Goal: Task Accomplishment & Management: Manage account settings

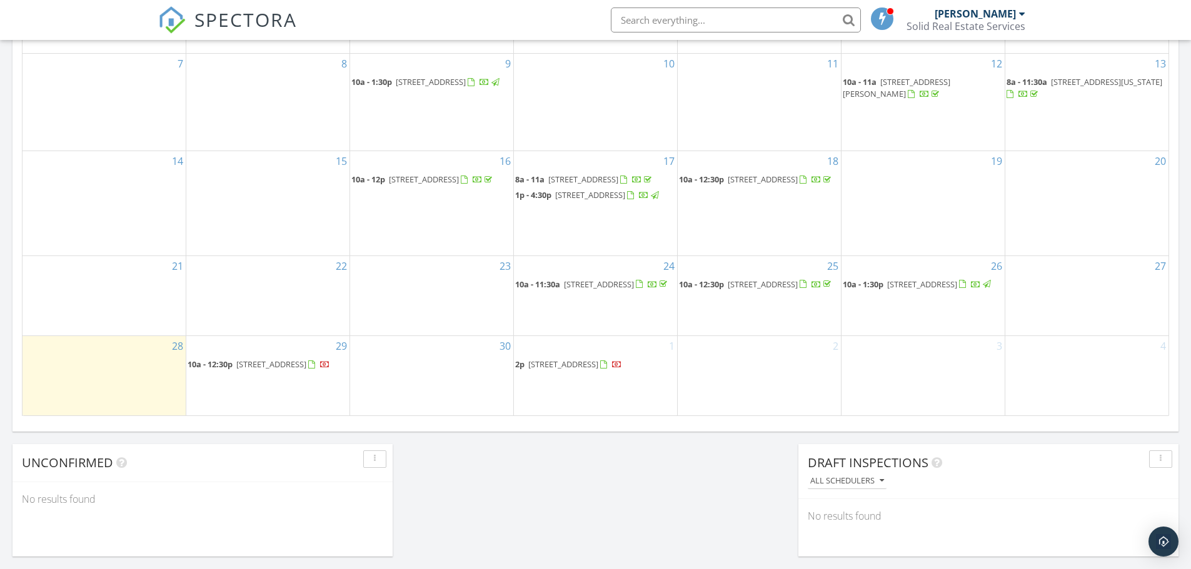
scroll to position [750, 0]
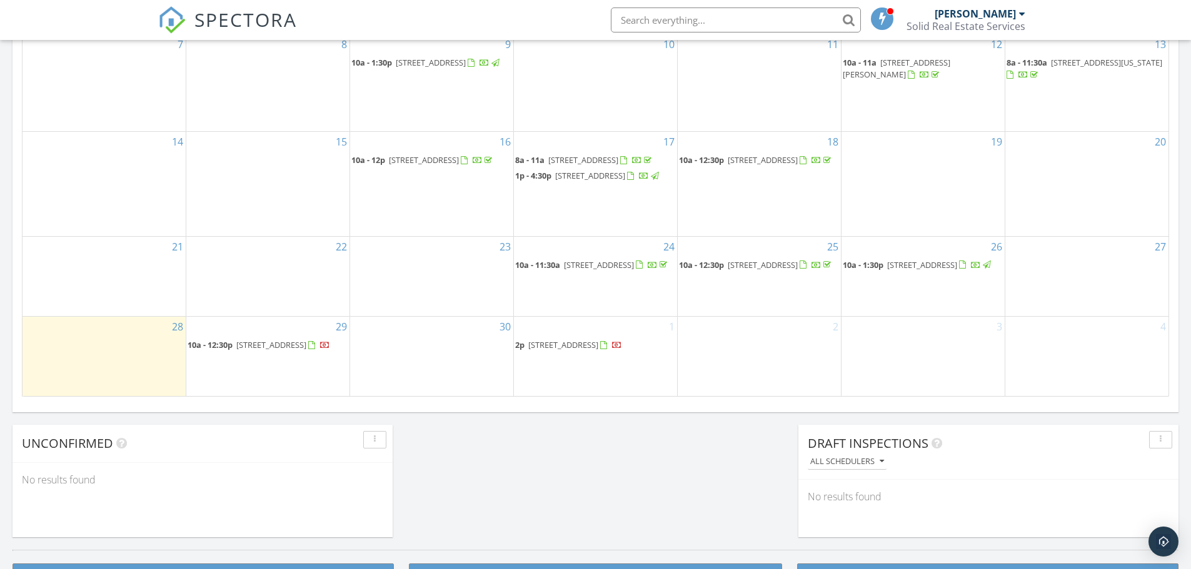
click at [598, 346] on span "9581 W Gladiola Ct , Star 83669" at bounding box center [563, 344] width 70 height 11
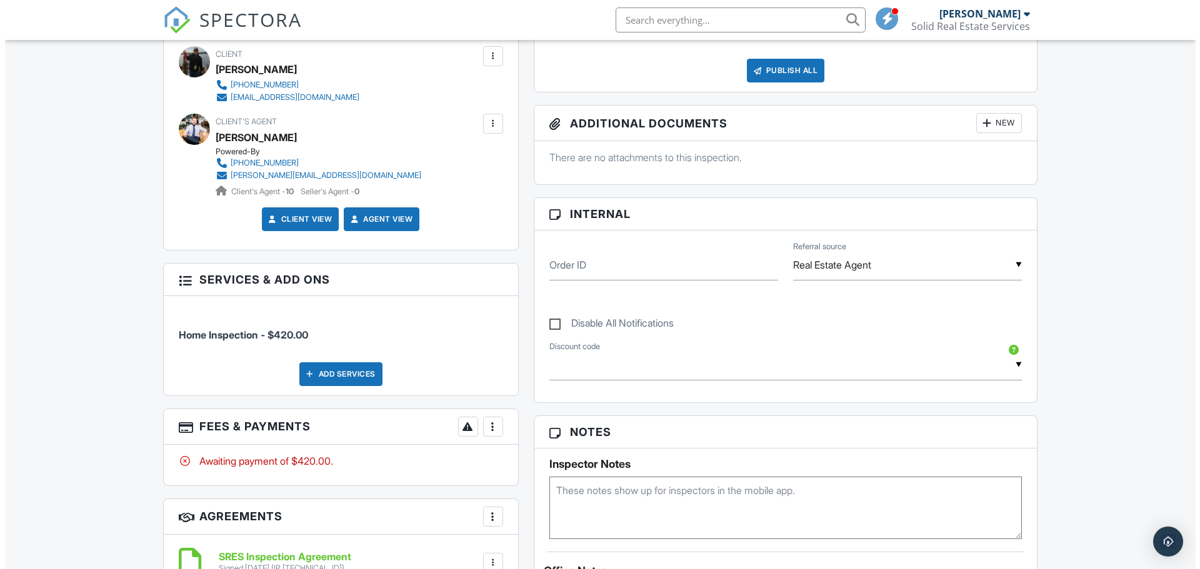
scroll to position [62, 0]
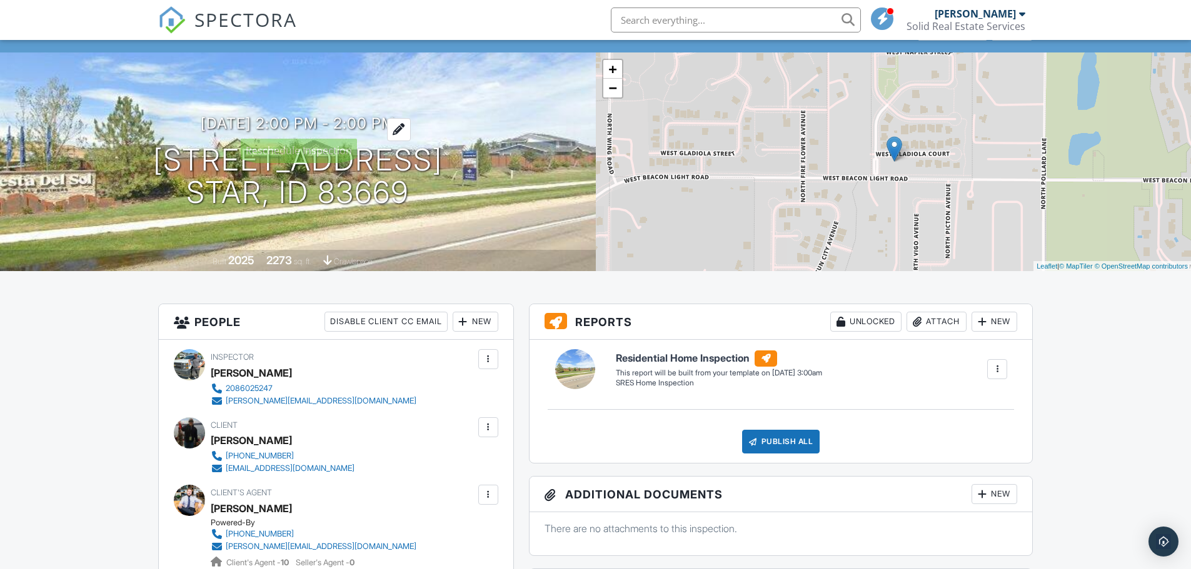
click at [409, 128] on div at bounding box center [399, 129] width 24 height 23
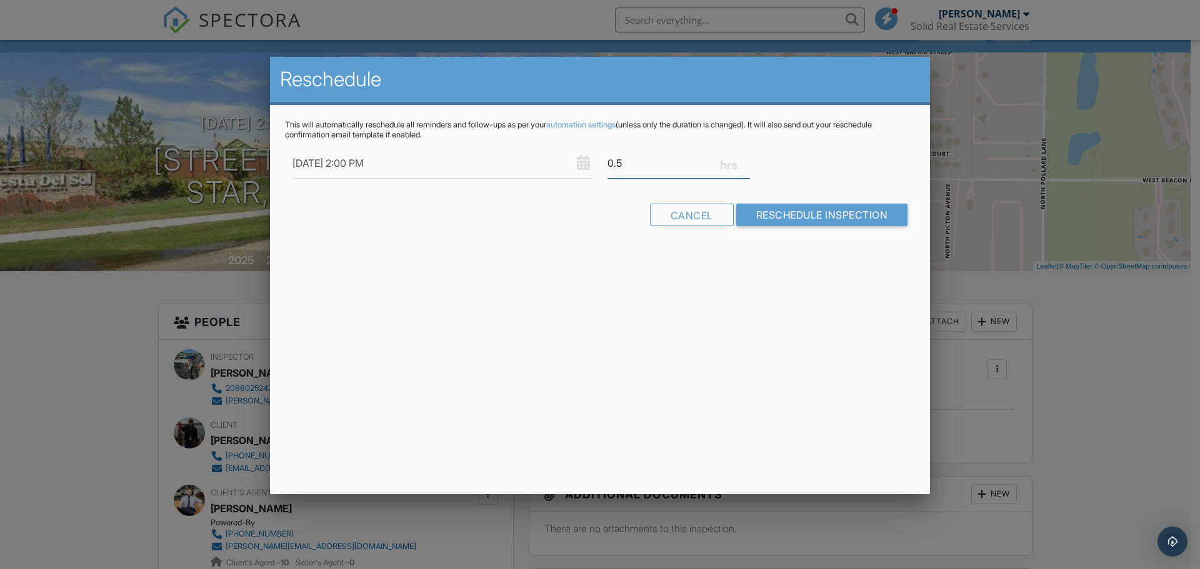
click at [746, 157] on input "0.5" at bounding box center [678, 163] width 142 height 31
click at [746, 157] on input "0.75" at bounding box center [678, 163] width 142 height 31
click at [746, 157] on input "1" at bounding box center [678, 163] width 142 height 31
click at [746, 157] on input "1.25" at bounding box center [678, 163] width 142 height 31
click at [746, 157] on input "1.5" at bounding box center [678, 163] width 142 height 31
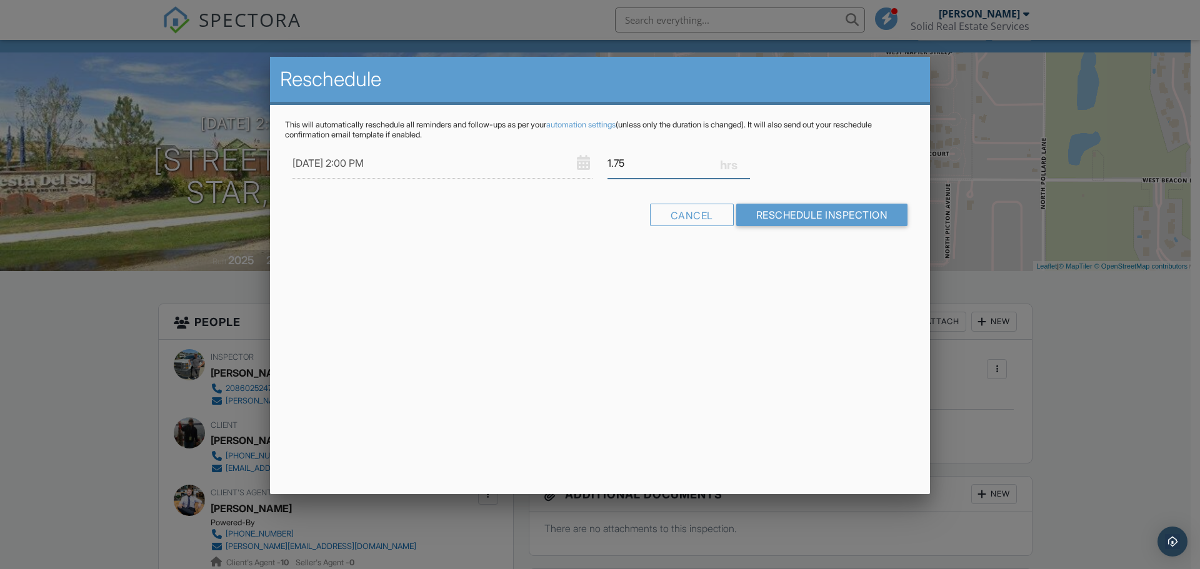
click at [746, 157] on input "1.75" at bounding box center [678, 163] width 142 height 31
click at [746, 157] on input "2" at bounding box center [678, 163] width 142 height 31
click at [746, 157] on input "2.25" at bounding box center [678, 163] width 142 height 31
type input "2.5"
click at [746, 157] on input "2.5" at bounding box center [678, 163] width 142 height 31
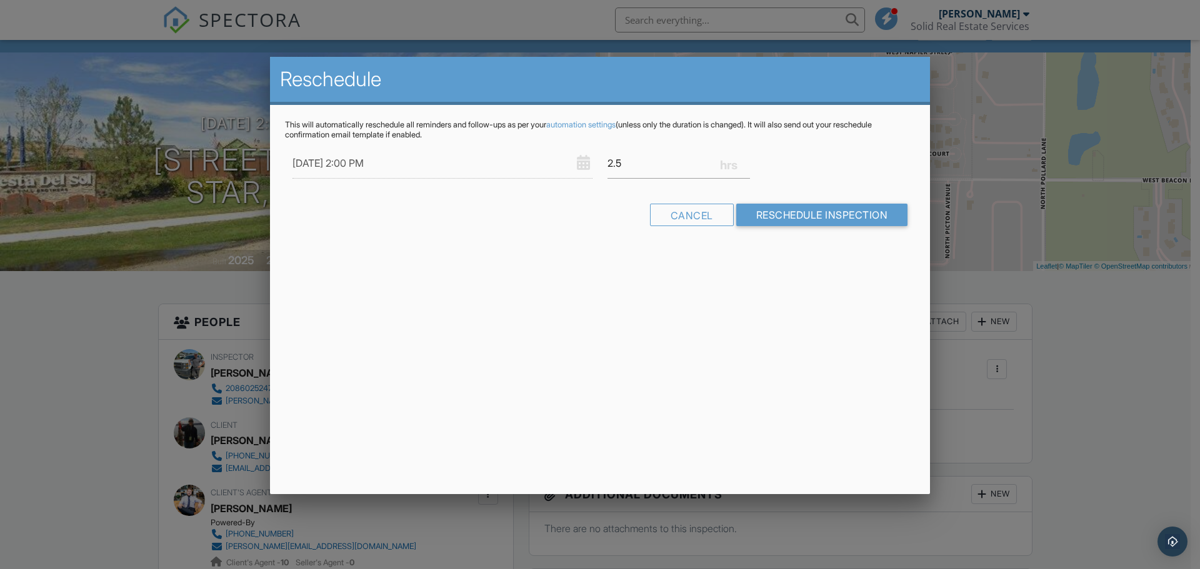
click at [743, 279] on div "Reschedule This will automatically reschedule all reminders and follow-ups as p…" at bounding box center [600, 275] width 660 height 437
click at [784, 215] on input "Reschedule Inspection" at bounding box center [822, 215] width 172 height 22
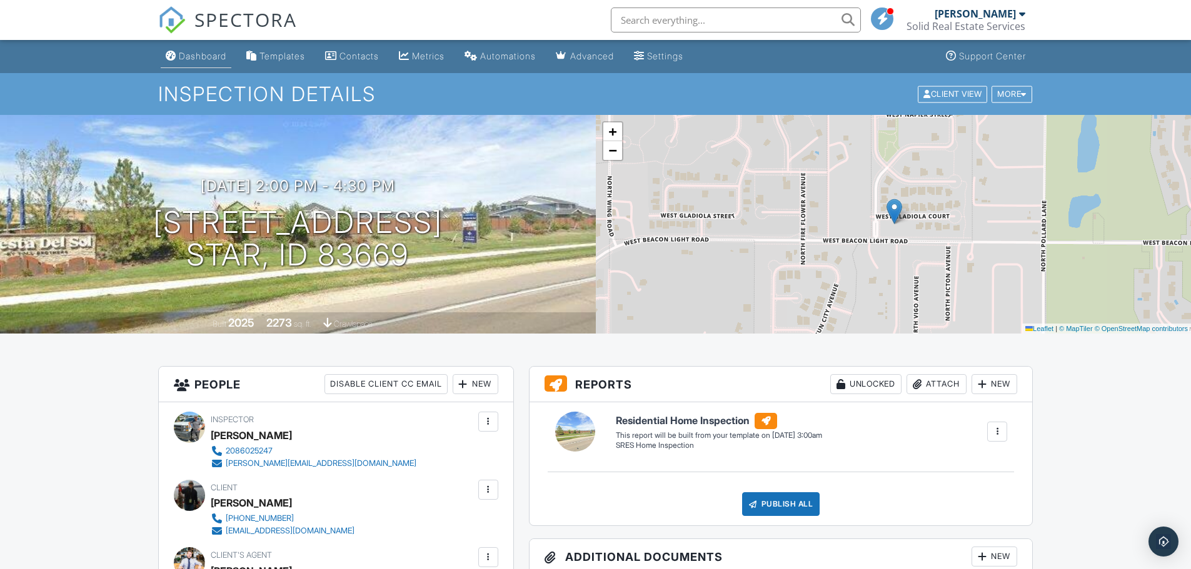
click at [194, 51] on div "Dashboard" at bounding box center [202, 56] width 47 height 11
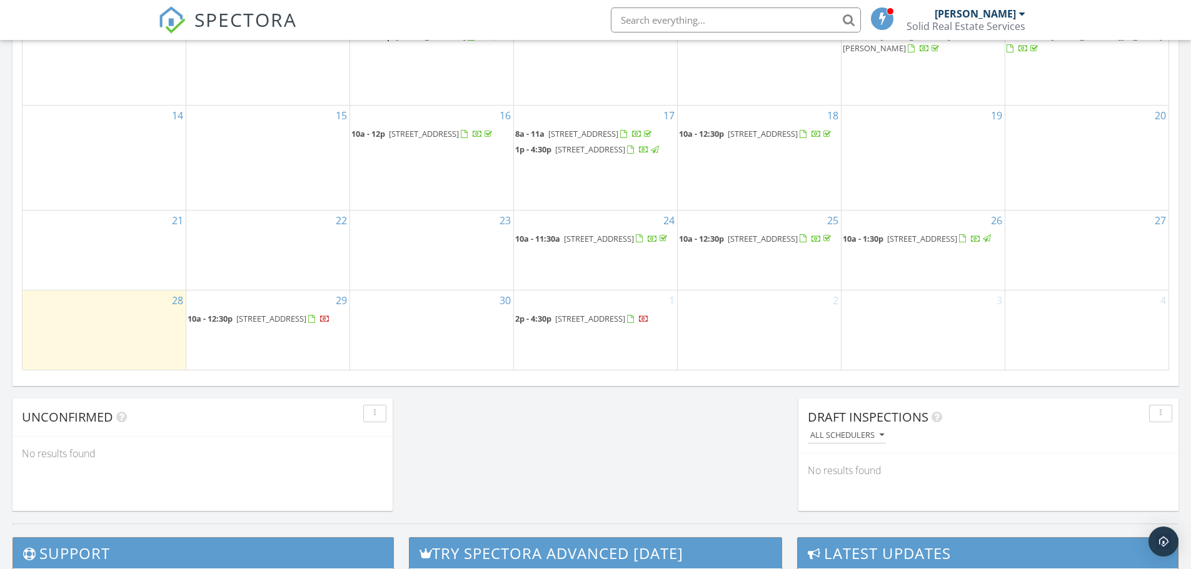
scroll to position [812, 0]
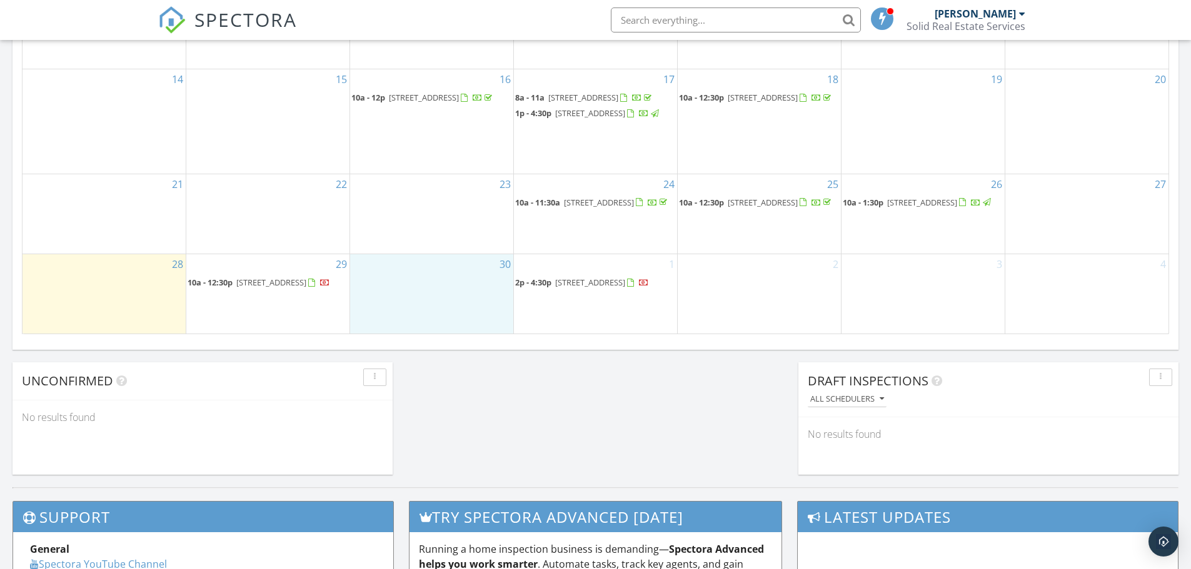
click at [401, 299] on div "30" at bounding box center [431, 293] width 163 height 79
click at [454, 251] on link "Inspection" at bounding box center [431, 247] width 64 height 20
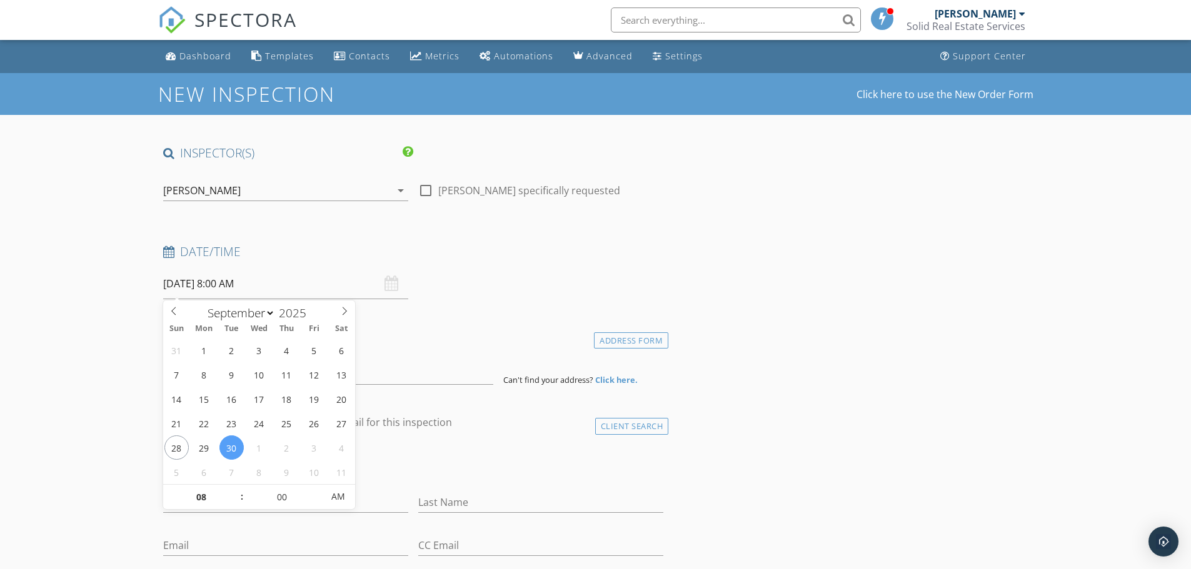
click at [207, 284] on input "[DATE] 8:00 AM" at bounding box center [285, 284] width 245 height 31
type input "09"
type input "[DATE] 9:00 AM"
click at [232, 489] on span at bounding box center [235, 491] width 9 height 12
type input "10"
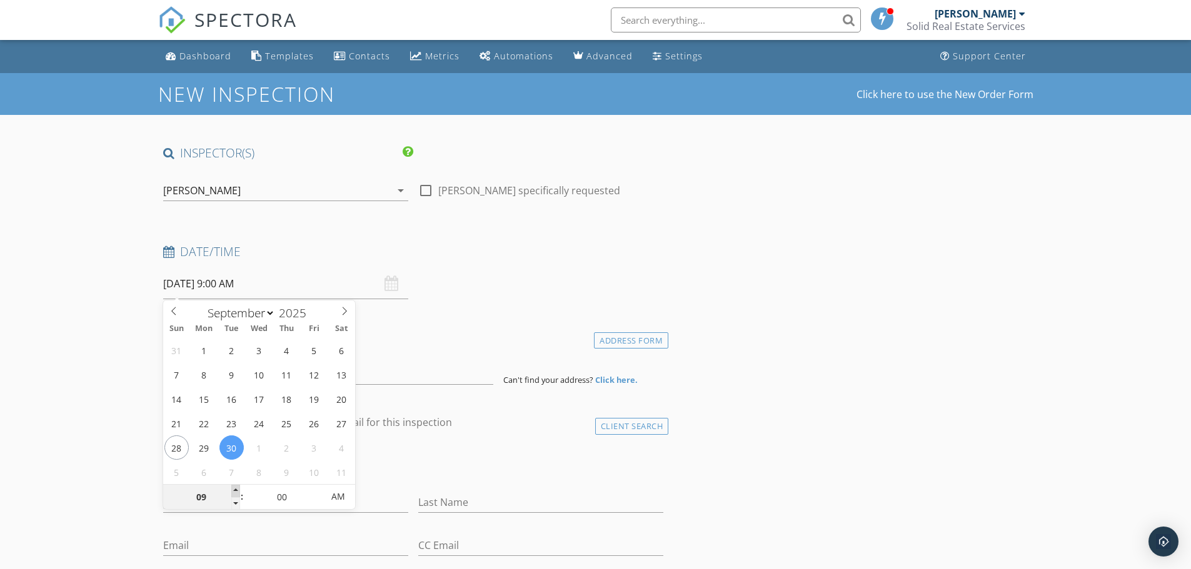
type input "[DATE] 10:00 AM"
click at [232, 489] on span at bounding box center [235, 491] width 9 height 12
click at [492, 272] on div "Date/Time [DATE] 10:00 AM" at bounding box center [413, 272] width 511 height 56
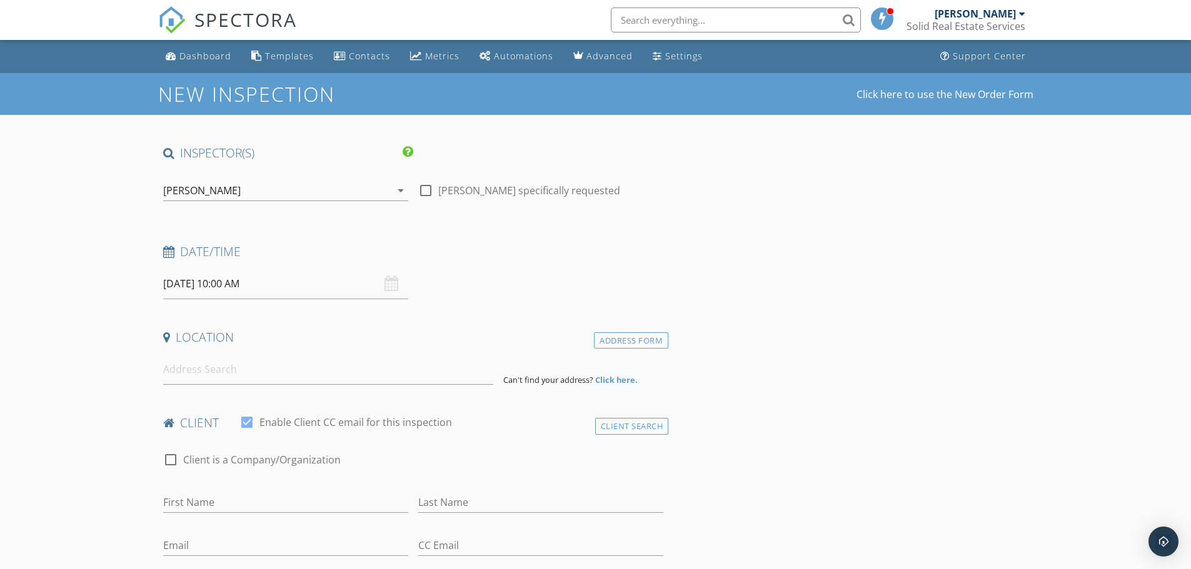
click at [279, 290] on input "[DATE] 10:00 AM" at bounding box center [285, 284] width 245 height 31
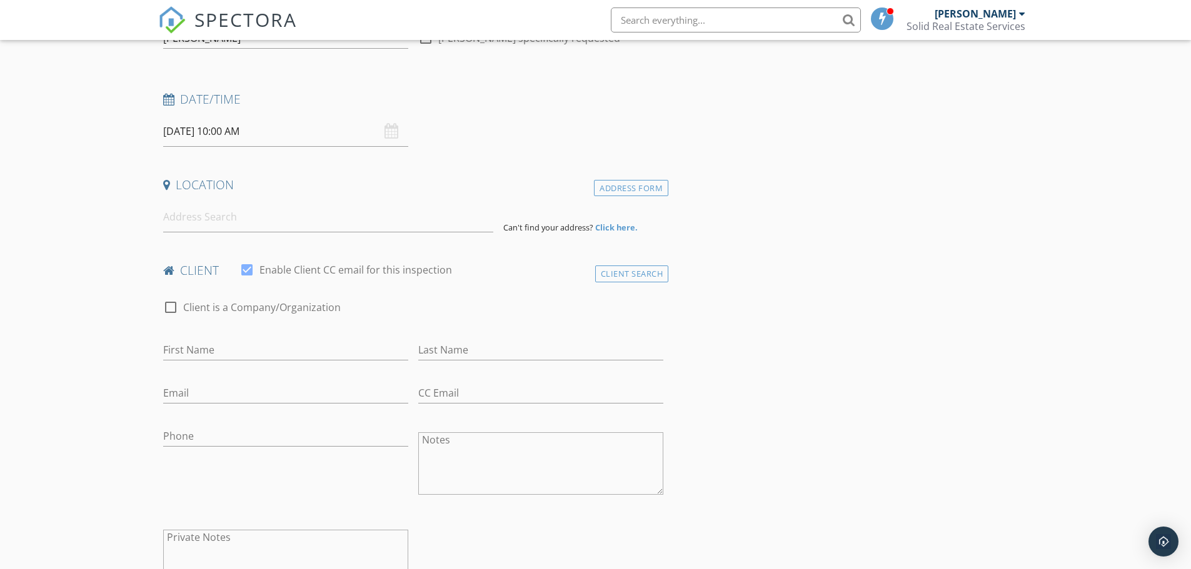
scroll to position [187, 0]
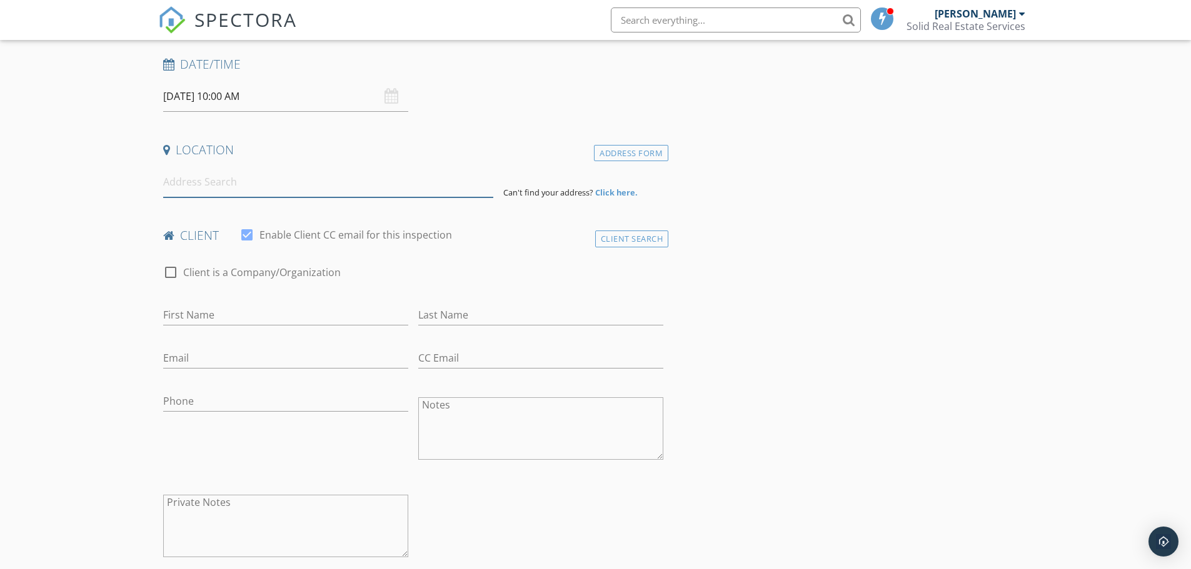
click at [278, 184] on input at bounding box center [328, 182] width 330 height 31
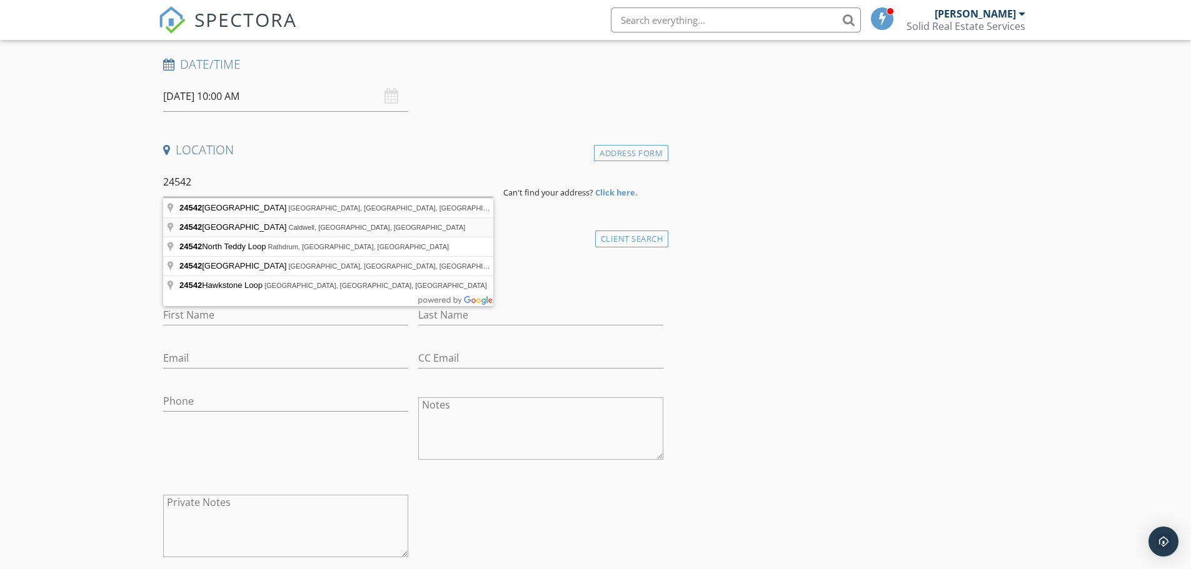
type input "24542 Kenridge Road, Caldwell, ID, USA"
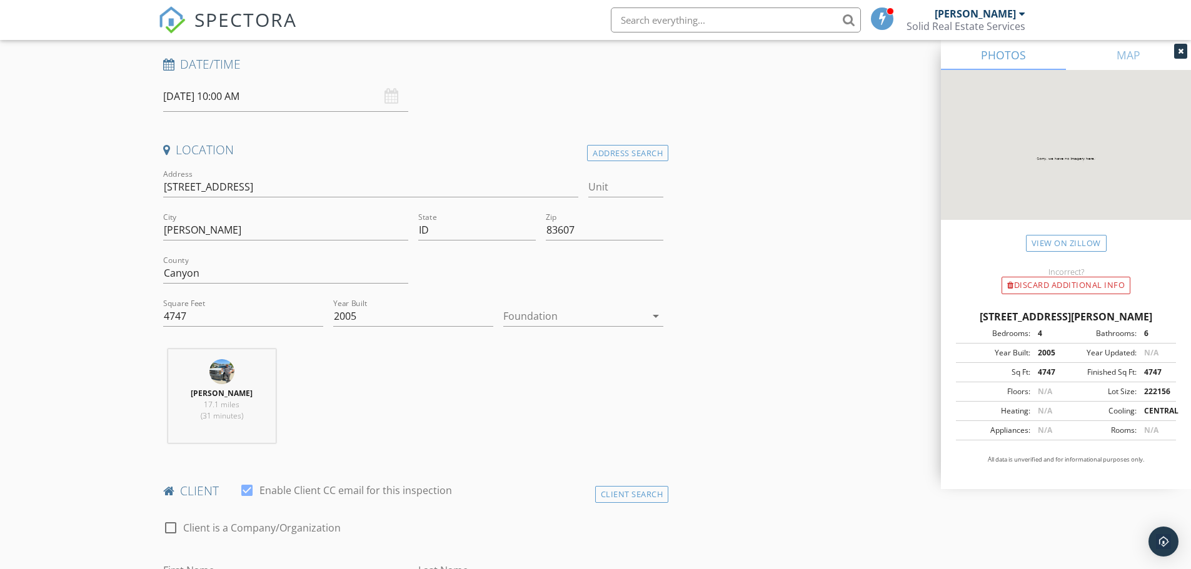
click at [572, 322] on div at bounding box center [574, 316] width 142 height 20
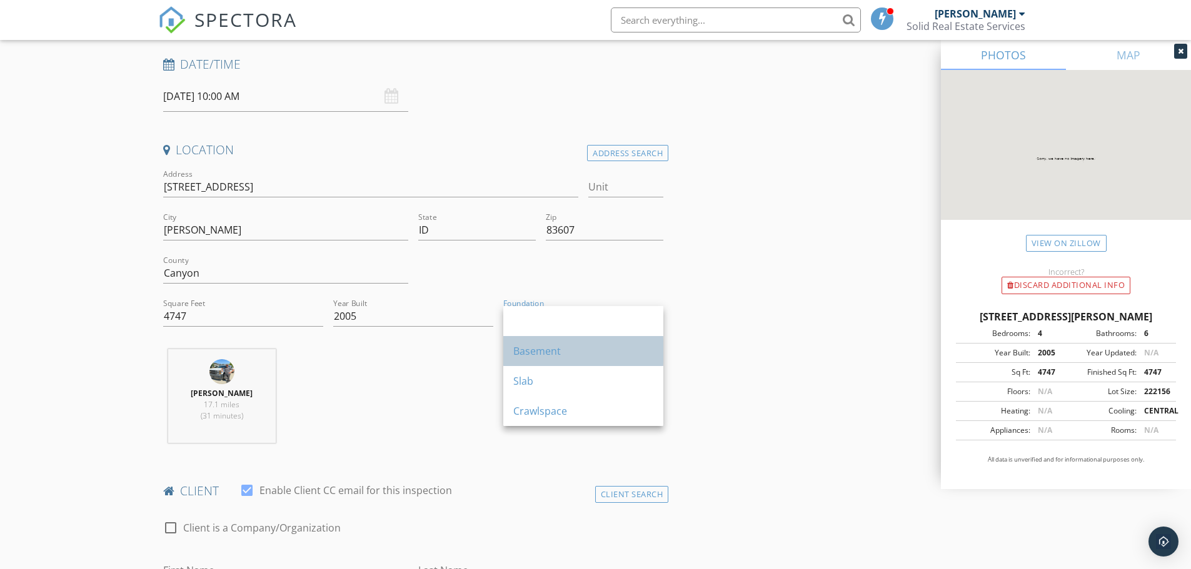
click at [568, 342] on div "Basement" at bounding box center [583, 351] width 140 height 30
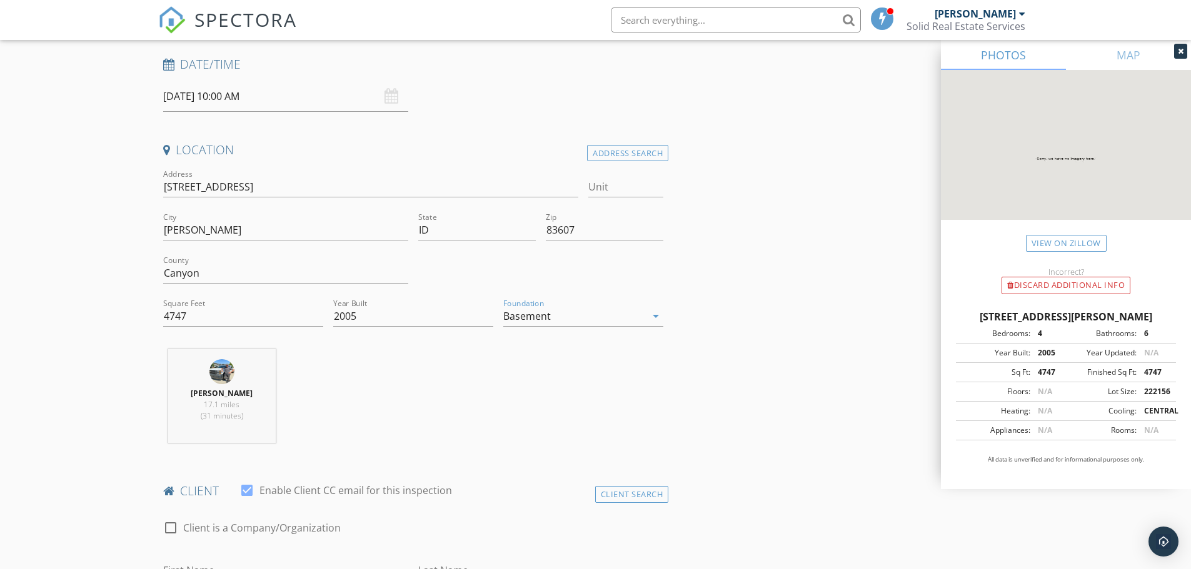
click at [448, 347] on div "Location Address Search Address 24542 Kenridge Rd Unit City Caldwell State ID Z…" at bounding box center [413, 297] width 511 height 311
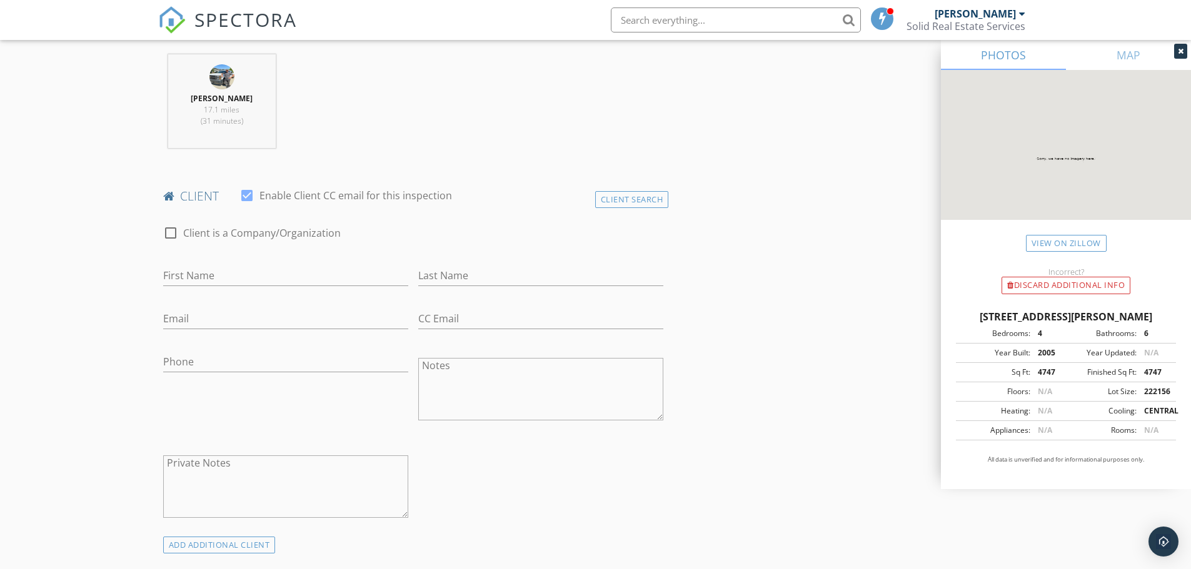
scroll to position [500, 0]
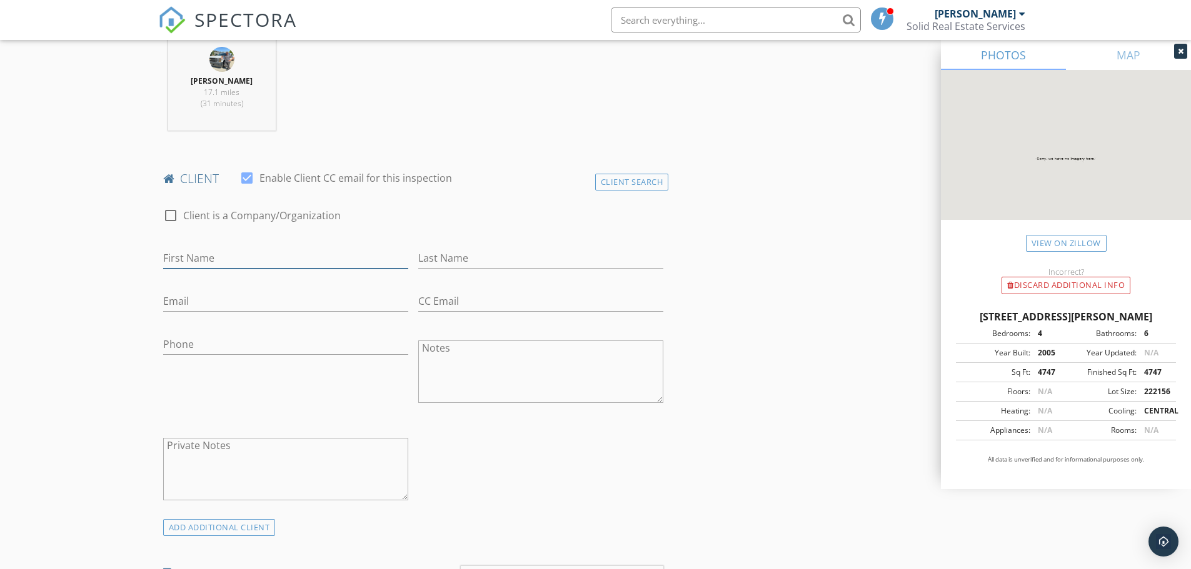
click at [229, 266] on input "First Name" at bounding box center [285, 258] width 245 height 21
type input "s"
type input "Steve"
type input "Backlund"
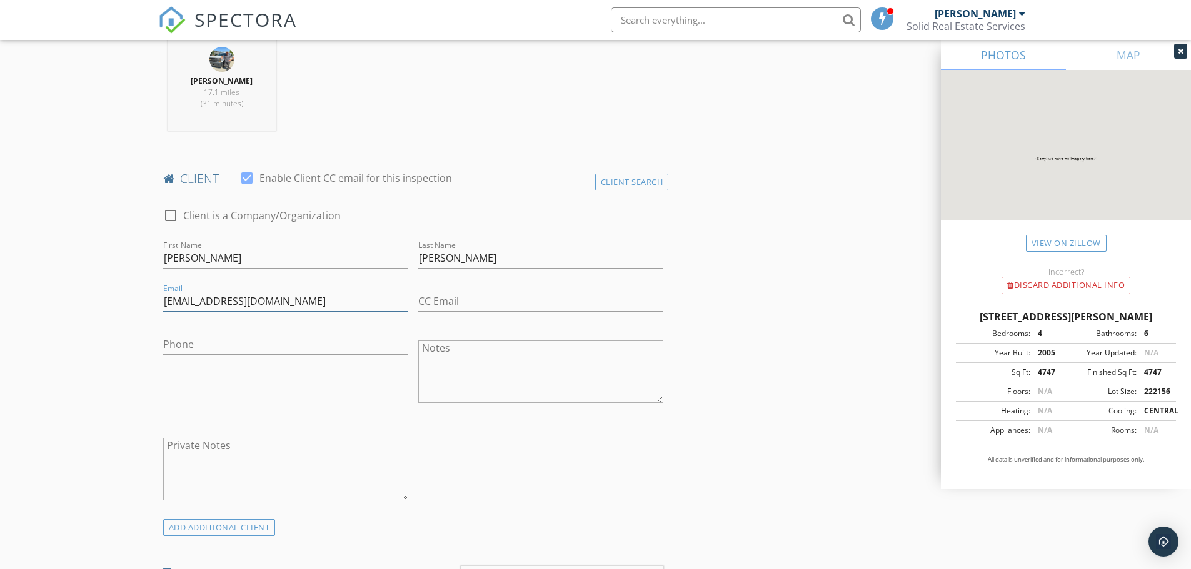
type input "stevebacklund@gmail.com"
type input "wendybblessed@gmail.com"
type input "530-355-7604"
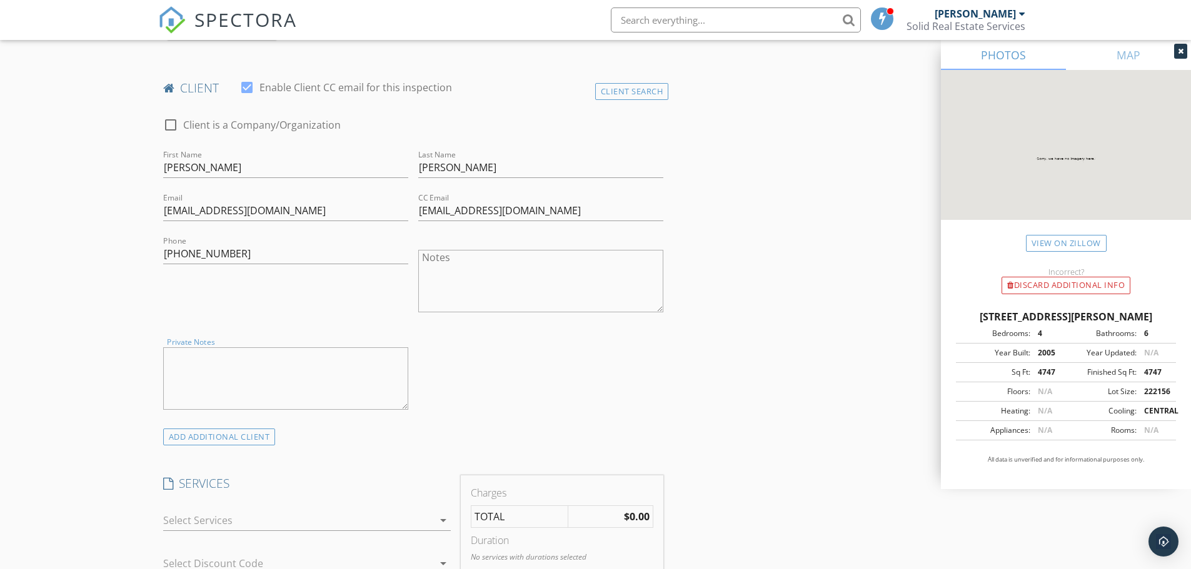
scroll to position [625, 0]
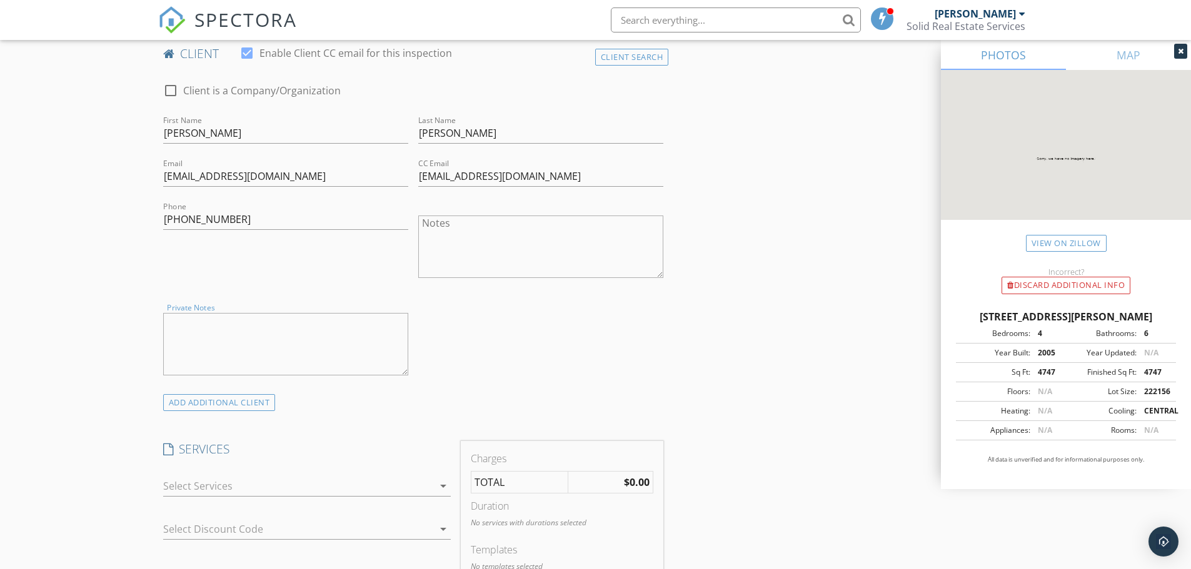
click at [350, 349] on textarea "Private Notes" at bounding box center [285, 344] width 245 height 62
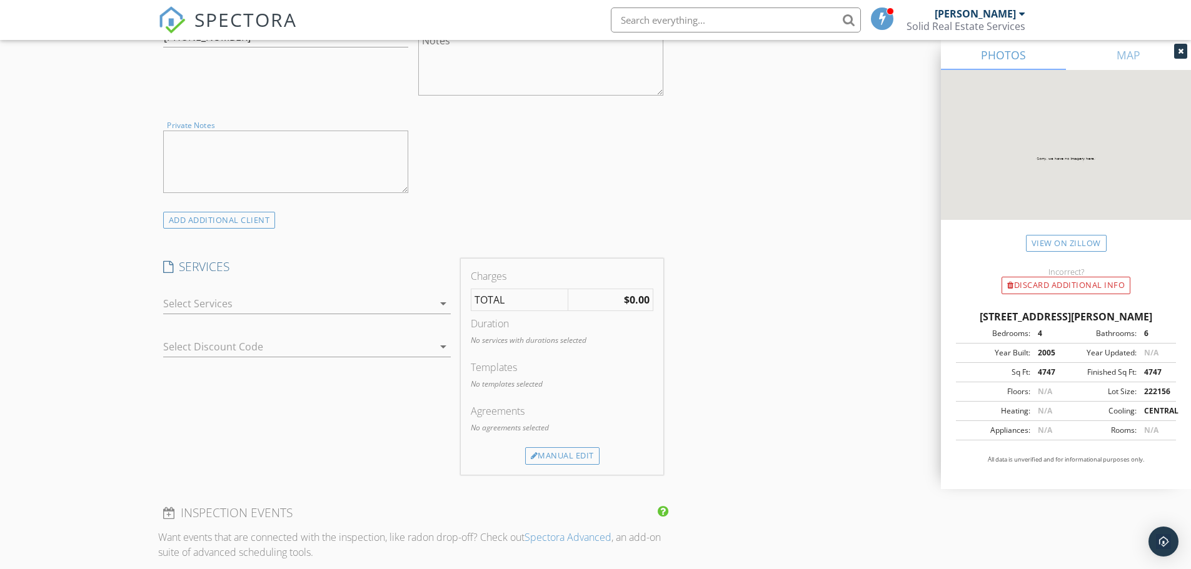
scroll to position [812, 0]
click at [385, 304] on div at bounding box center [298, 299] width 270 height 20
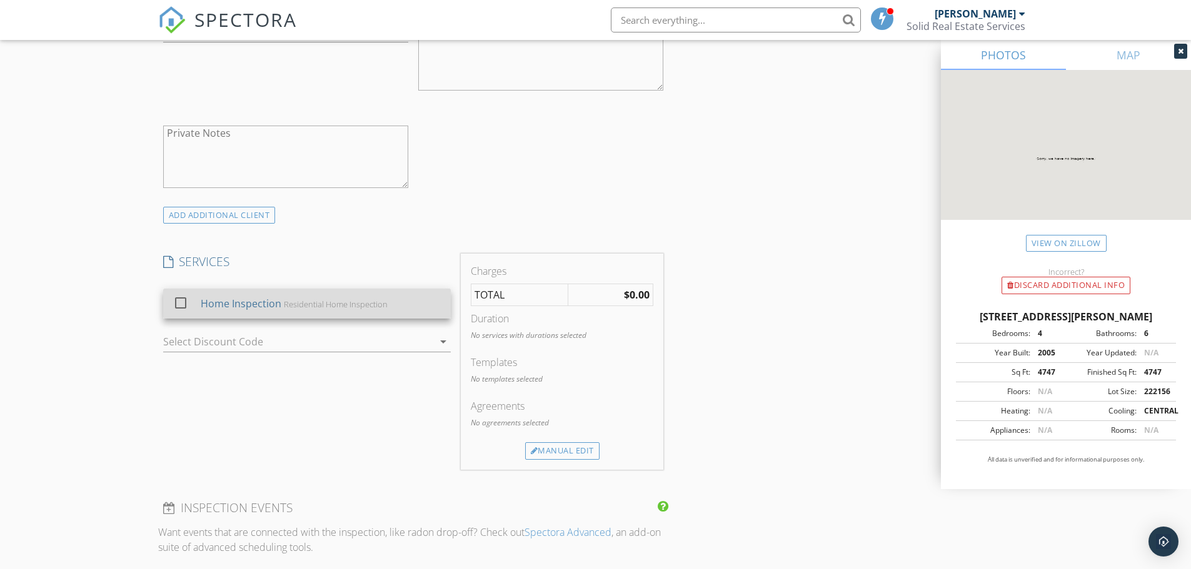
click at [268, 301] on div "Home Inspection" at bounding box center [240, 303] width 81 height 15
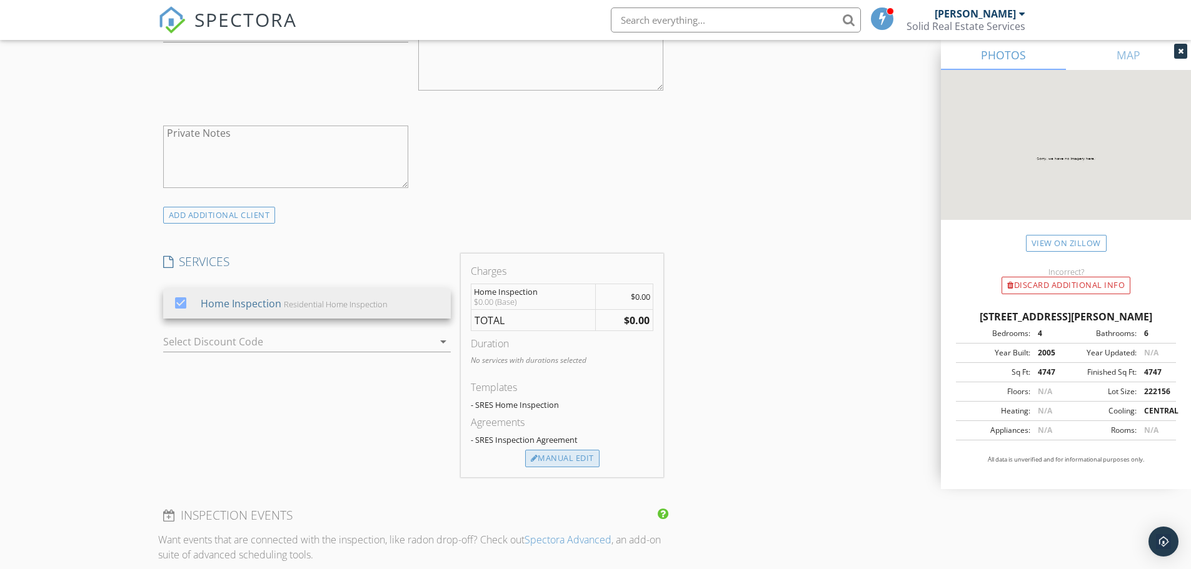
click at [587, 459] on div "Manual Edit" at bounding box center [562, 458] width 74 height 17
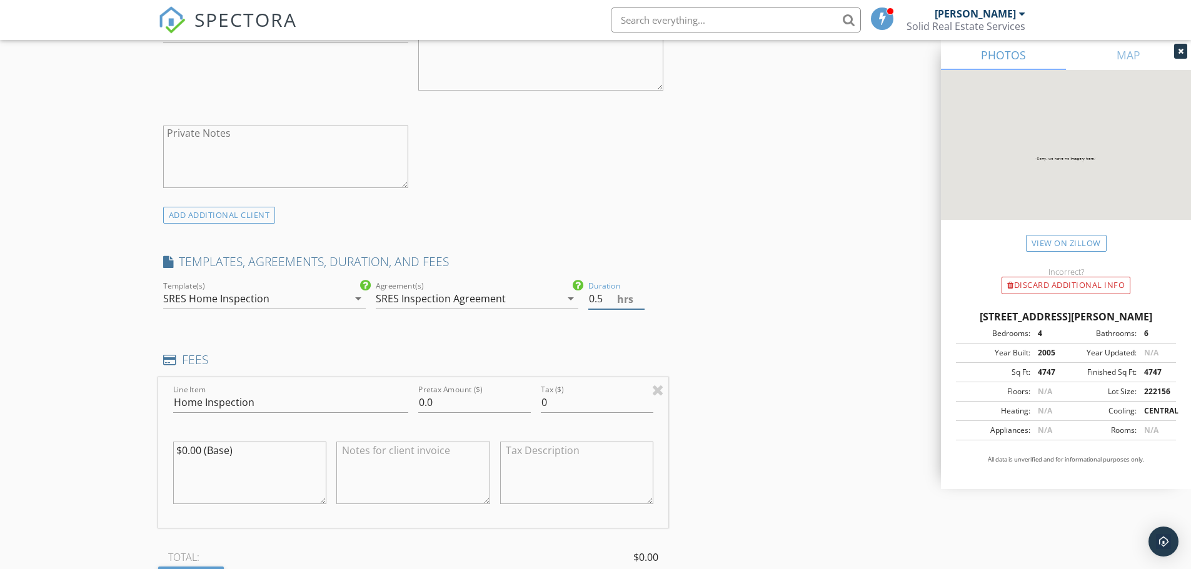
click at [637, 293] on input "0.5" at bounding box center [616, 299] width 56 height 21
click at [637, 293] on input "1" at bounding box center [616, 299] width 56 height 21
click at [637, 293] on input "1.5" at bounding box center [616, 299] width 56 height 21
click at [637, 293] on input "2" at bounding box center [616, 299] width 56 height 21
click at [637, 293] on input "2.5" at bounding box center [616, 299] width 56 height 21
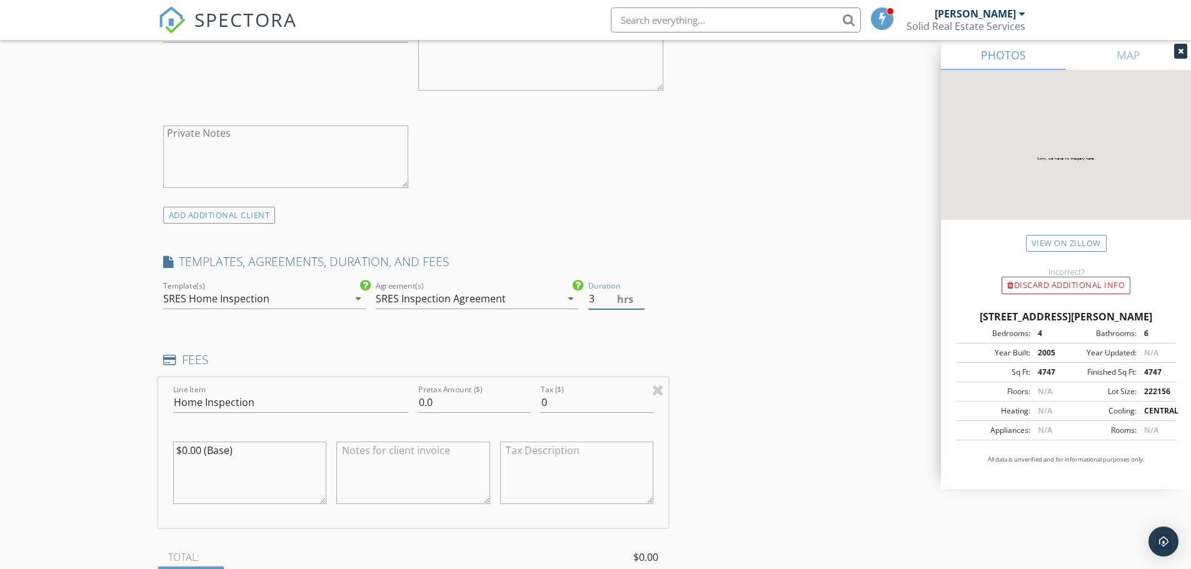
click at [637, 293] on input "3" at bounding box center [616, 299] width 56 height 21
click at [637, 293] on input "3.5" at bounding box center [616, 299] width 56 height 21
click at [637, 293] on input "4" at bounding box center [616, 299] width 56 height 21
click at [637, 293] on input "4.5" at bounding box center [616, 299] width 56 height 21
click at [637, 293] on input "5" at bounding box center [616, 299] width 56 height 21
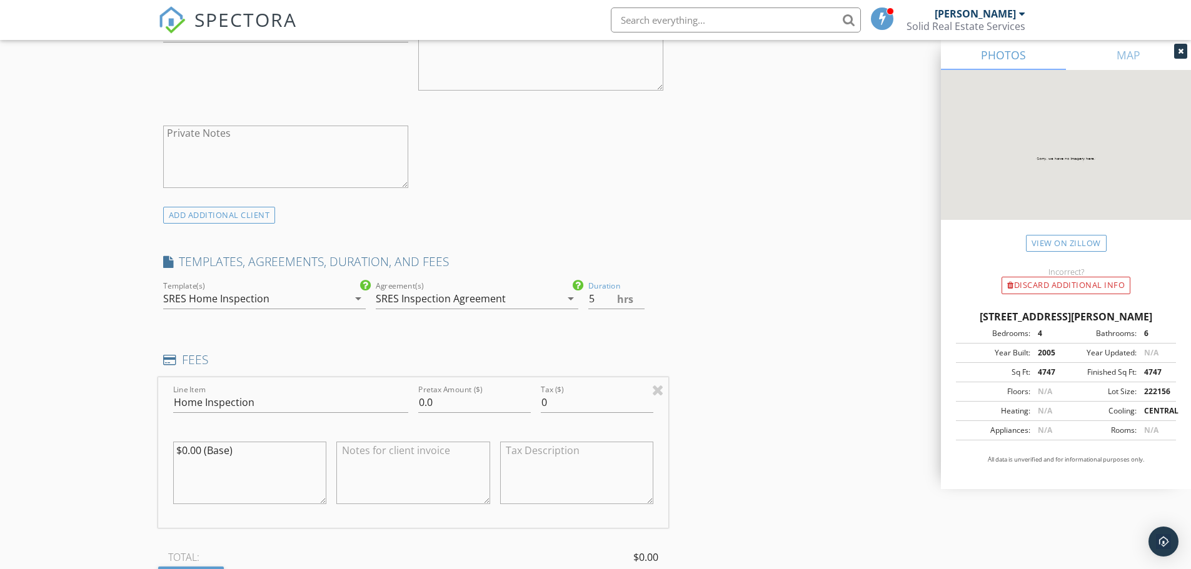
click at [661, 229] on div "INSPECTOR(S) check_box Eric Snyder PRIMARY Eric Snyder arrow_drop_down check_bo…" at bounding box center [413, 389] width 511 height 2112
click at [651, 222] on div "ADD ADDITIONAL client" at bounding box center [413, 215] width 511 height 17
click at [643, 305] on input "4.5" at bounding box center [616, 299] width 56 height 21
click at [697, 259] on div "INSPECTOR(S) check_box Eric Snyder PRIMARY Eric Snyder arrow_drop_down check_bo…" at bounding box center [595, 425] width 875 height 2185
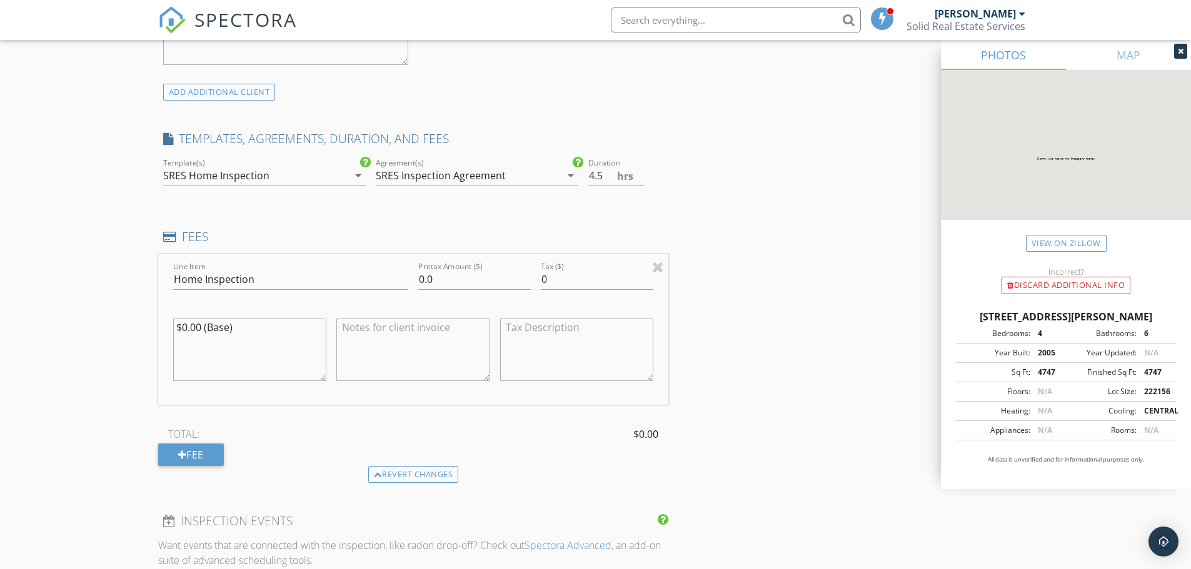
scroll to position [937, 0]
click at [765, 279] on div "INSPECTOR(S) check_box Eric Snyder PRIMARY Eric Snyder arrow_drop_down check_bo…" at bounding box center [595, 300] width 875 height 2185
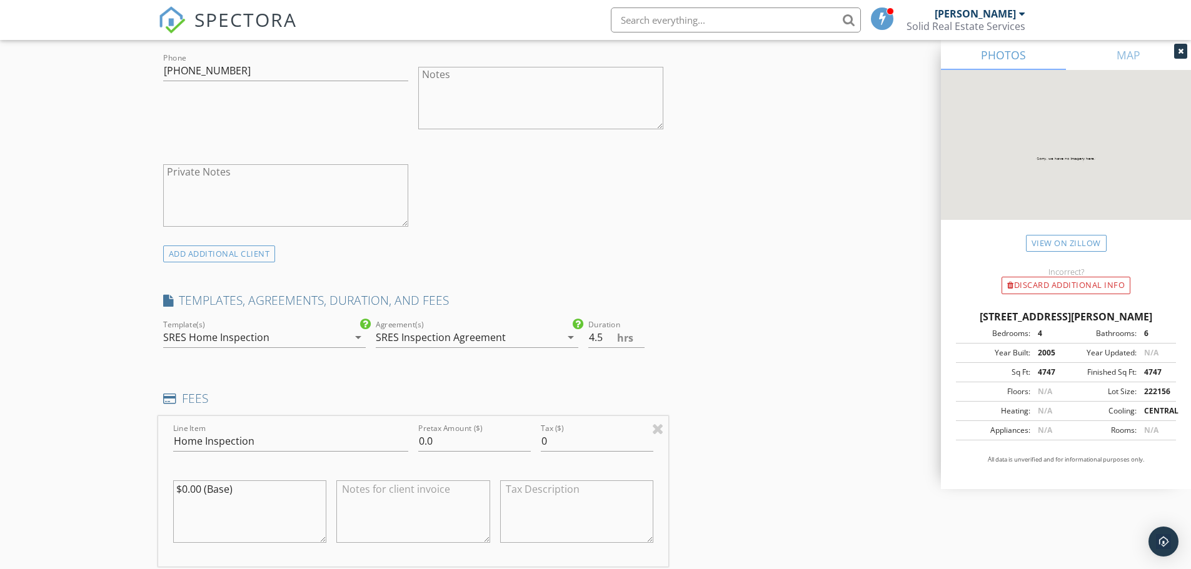
scroll to position [750, 0]
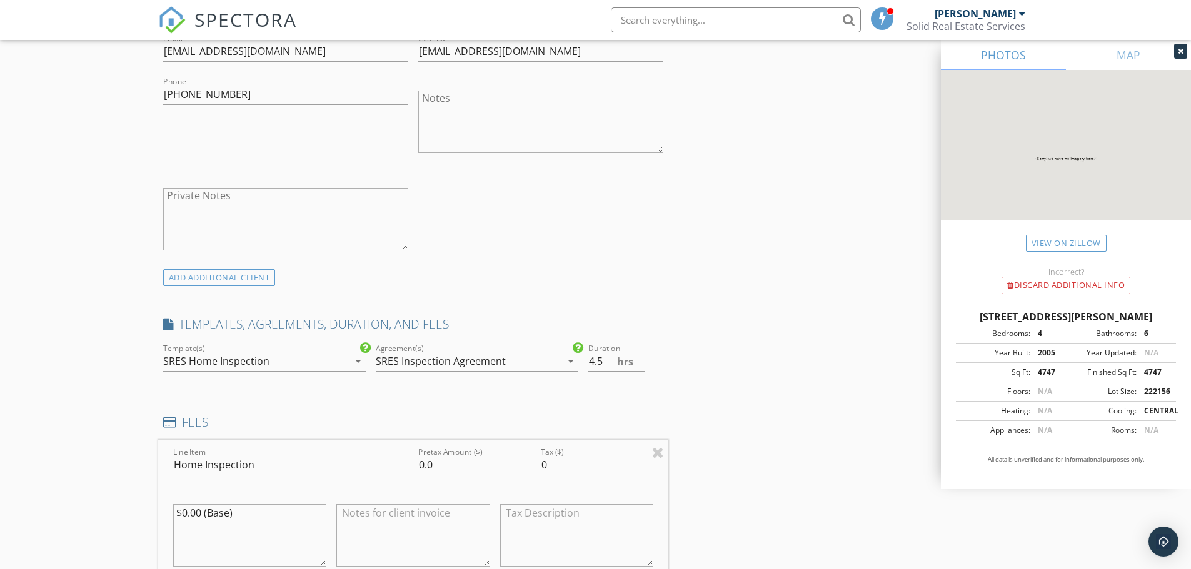
click at [747, 306] on div "INSPECTOR(S) check_box Eric Snyder PRIMARY Eric Snyder arrow_drop_down check_bo…" at bounding box center [595, 487] width 875 height 2185
click at [747, 249] on div "INSPECTOR(S) check_box Eric Snyder PRIMARY Eric Snyder arrow_drop_down check_bo…" at bounding box center [595, 487] width 875 height 2185
type input "5"
click at [640, 357] on input "5" at bounding box center [616, 361] width 56 height 21
click at [665, 327] on div "TEMPLATES, AGREEMENTS, DURATION, AND FEES" at bounding box center [413, 328] width 511 height 25
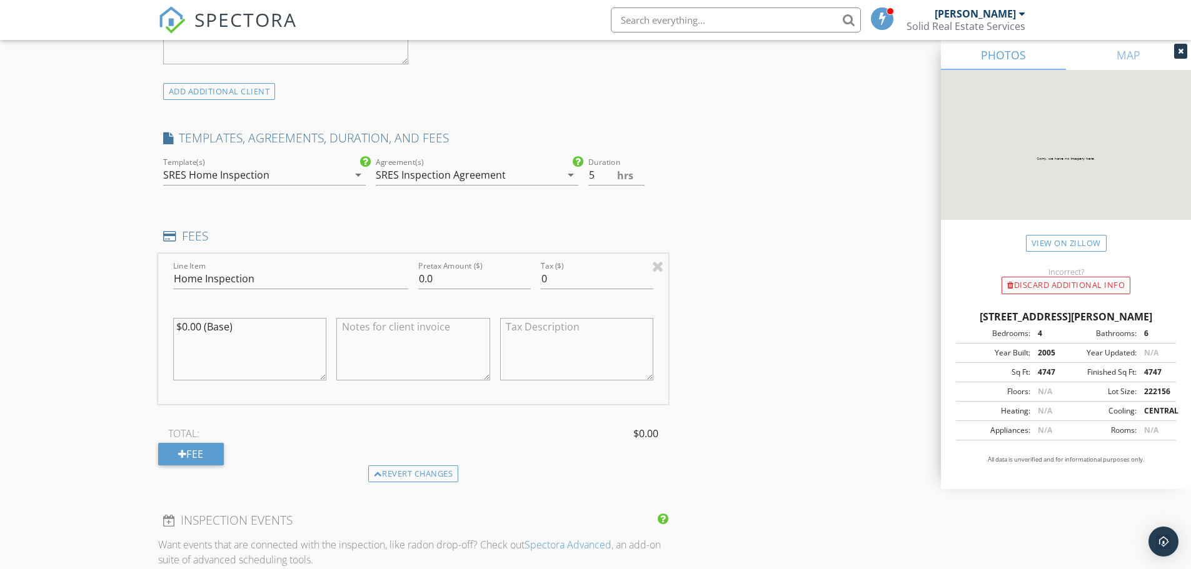
scroll to position [937, 0]
click at [741, 240] on div "INSPECTOR(S) check_box Eric Snyder PRIMARY Eric Snyder arrow_drop_down check_bo…" at bounding box center [595, 300] width 875 height 2185
drag, startPoint x: 852, startPoint y: 384, endPoint x: 669, endPoint y: 377, distance: 182.6
click at [852, 384] on div "INSPECTOR(S) check_box Eric Snyder PRIMARY Eric Snyder arrow_drop_down check_bo…" at bounding box center [595, 300] width 875 height 2185
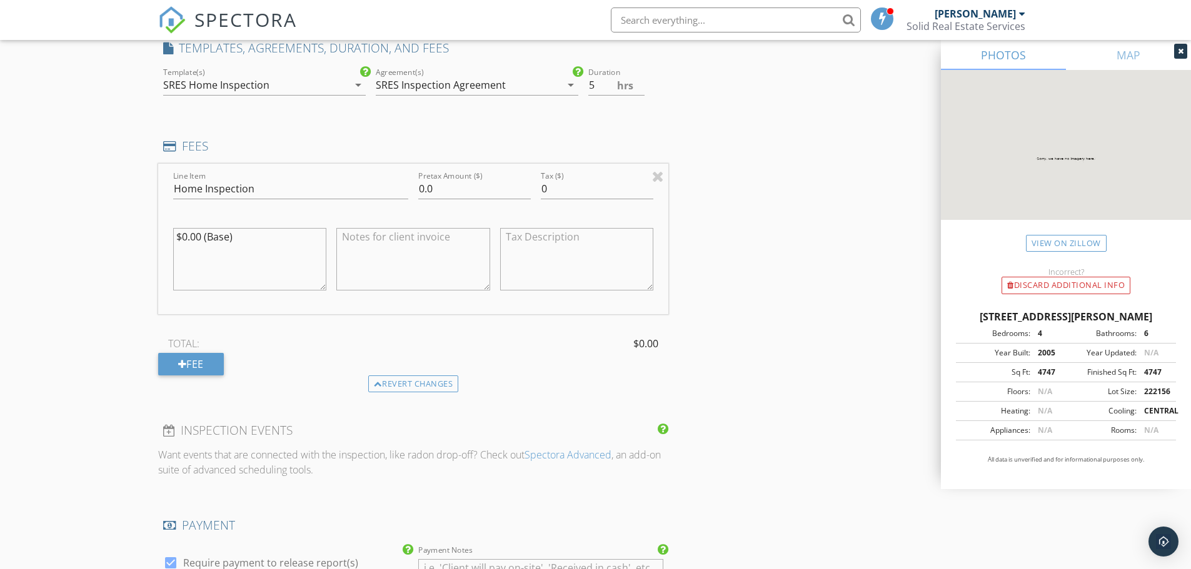
scroll to position [1062, 0]
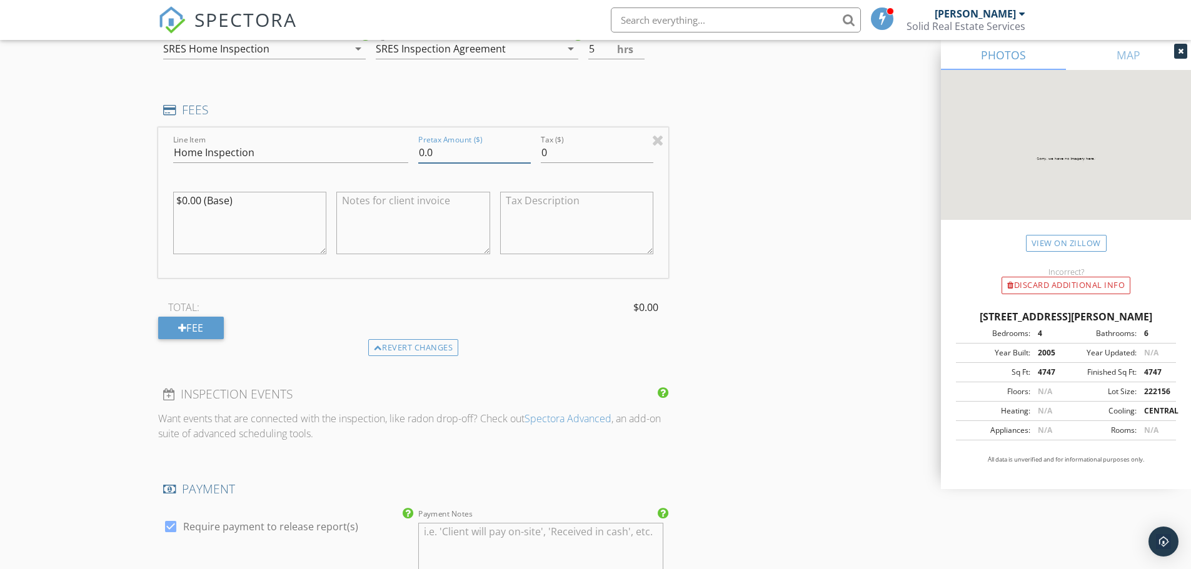
drag, startPoint x: 477, startPoint y: 148, endPoint x: 322, endPoint y: 139, distance: 155.3
click at [322, 140] on div "Line Item Home Inspection Pretax Amount ($) 0.0 Tax ($) 0 $0.00 (Base)" at bounding box center [413, 202] width 511 height 151
type input "750"
click at [802, 231] on div "INSPECTOR(S) check_box Eric Snyder PRIMARY Eric Snyder arrow_drop_down check_bo…" at bounding box center [595, 175] width 875 height 2185
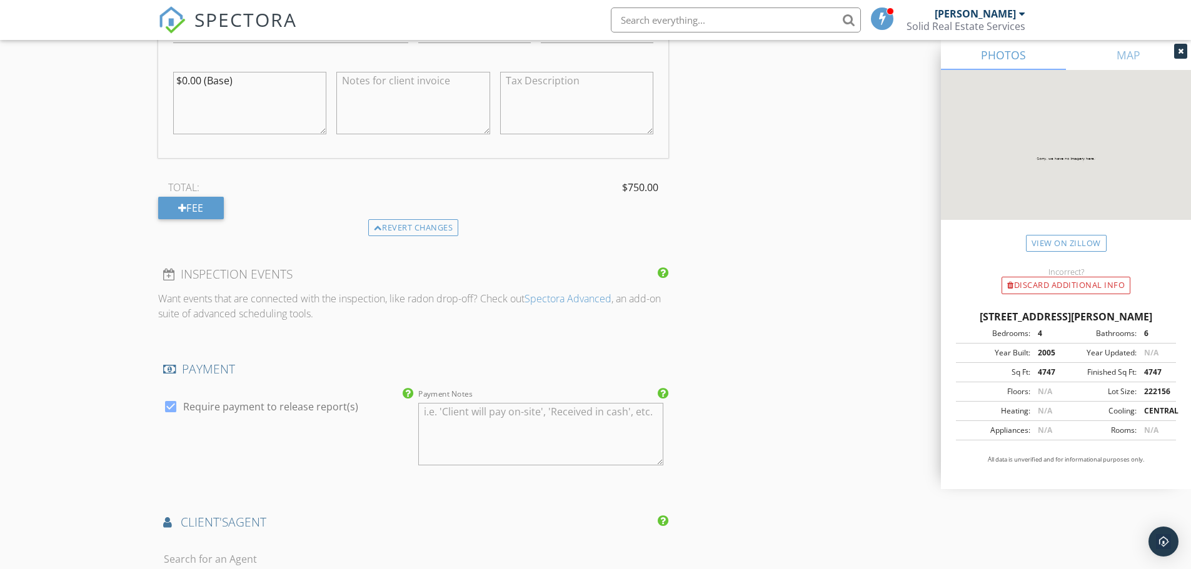
scroll to position [1187, 0]
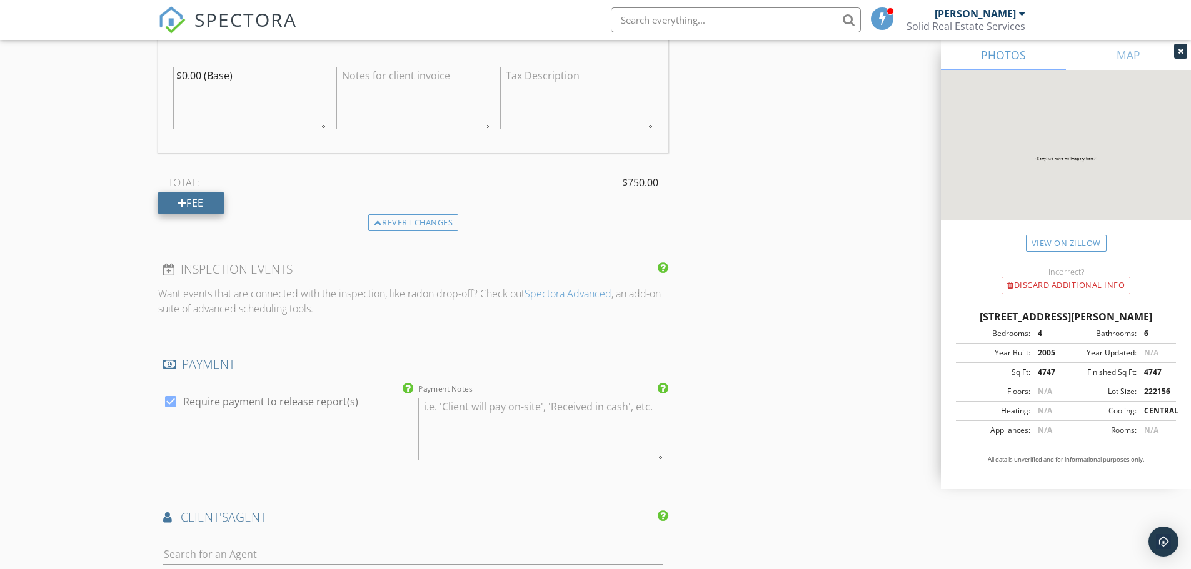
click at [203, 201] on div "Fee" at bounding box center [191, 203] width 66 height 22
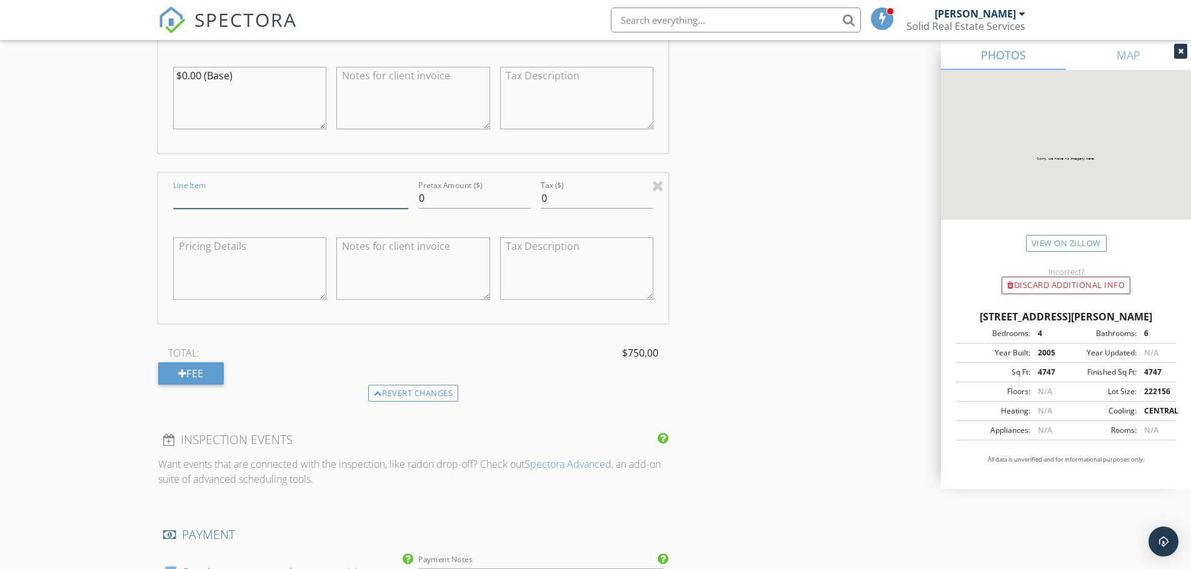
click at [296, 197] on input "Line Item" at bounding box center [290, 198] width 235 height 21
type input "Potable Water Test (No Rush Testing)"
drag, startPoint x: 413, startPoint y: 198, endPoint x: 384, endPoint y: 199, distance: 29.4
click at [384, 199] on div "Line Item Potable Water Test (No Rush Testing) Pretax Amount ($) 0 Tax ($) 0" at bounding box center [413, 248] width 511 height 151
type input "200"
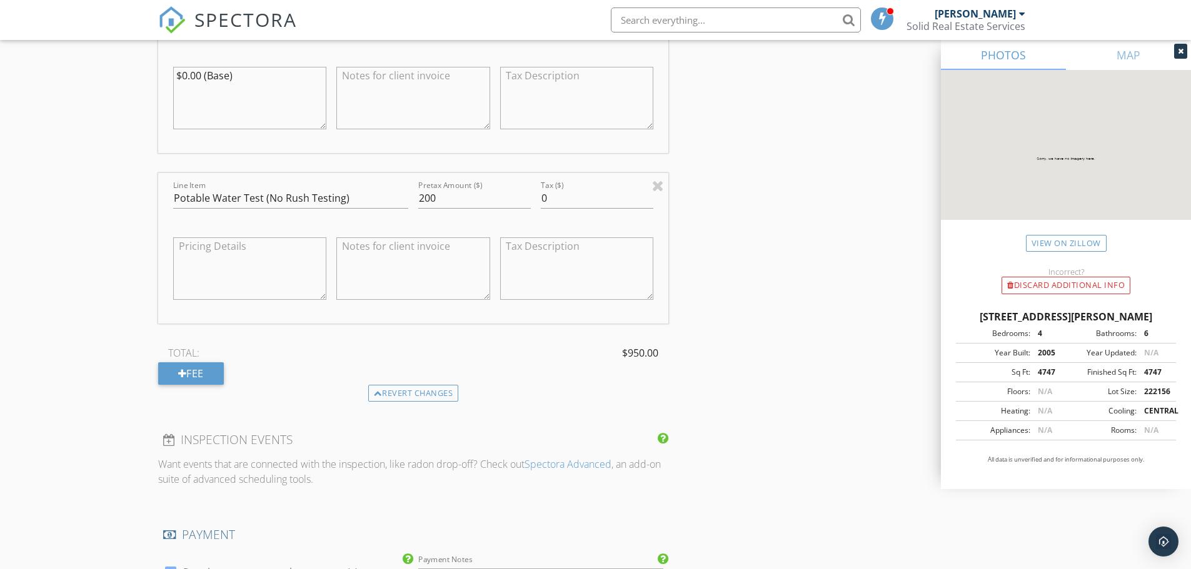
drag, startPoint x: 871, startPoint y: 221, endPoint x: 832, endPoint y: 234, distance: 40.7
click at [867, 224] on div "INSPECTOR(S) check_box Eric Snyder PRIMARY Eric Snyder arrow_drop_down check_bo…" at bounding box center [595, 136] width 875 height 2356
drag, startPoint x: 306, startPoint y: 364, endPoint x: 422, endPoint y: 346, distance: 117.6
click at [312, 364] on div "TOTAL: $950.00 Fee" at bounding box center [413, 364] width 511 height 41
click at [734, 220] on div "INSPECTOR(S) check_box Eric Snyder PRIMARY Eric Snyder arrow_drop_down check_bo…" at bounding box center [595, 136] width 875 height 2356
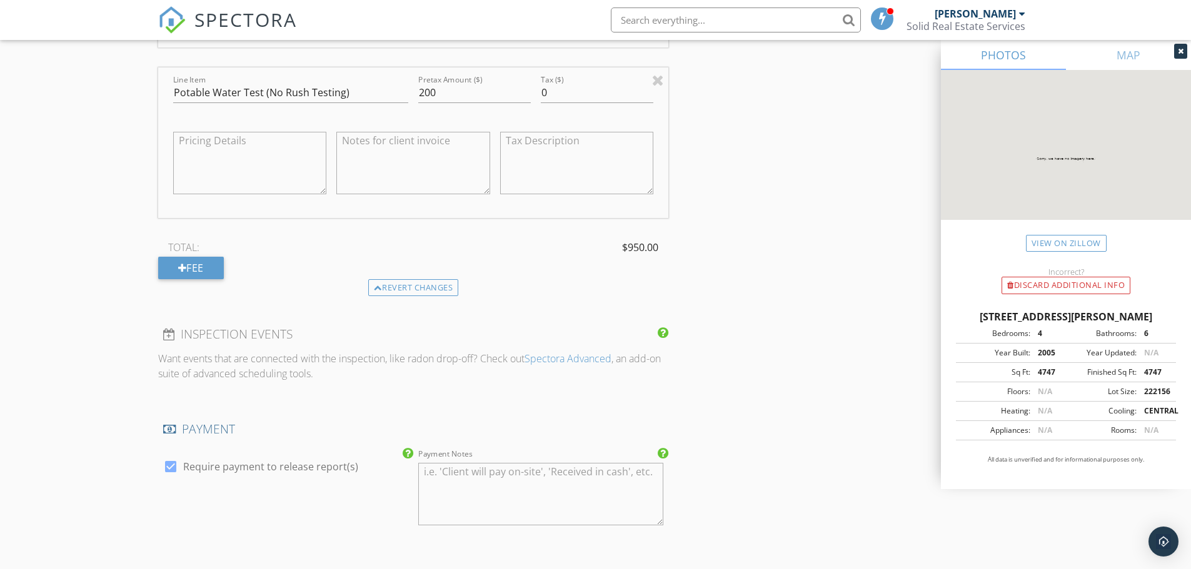
scroll to position [1312, 0]
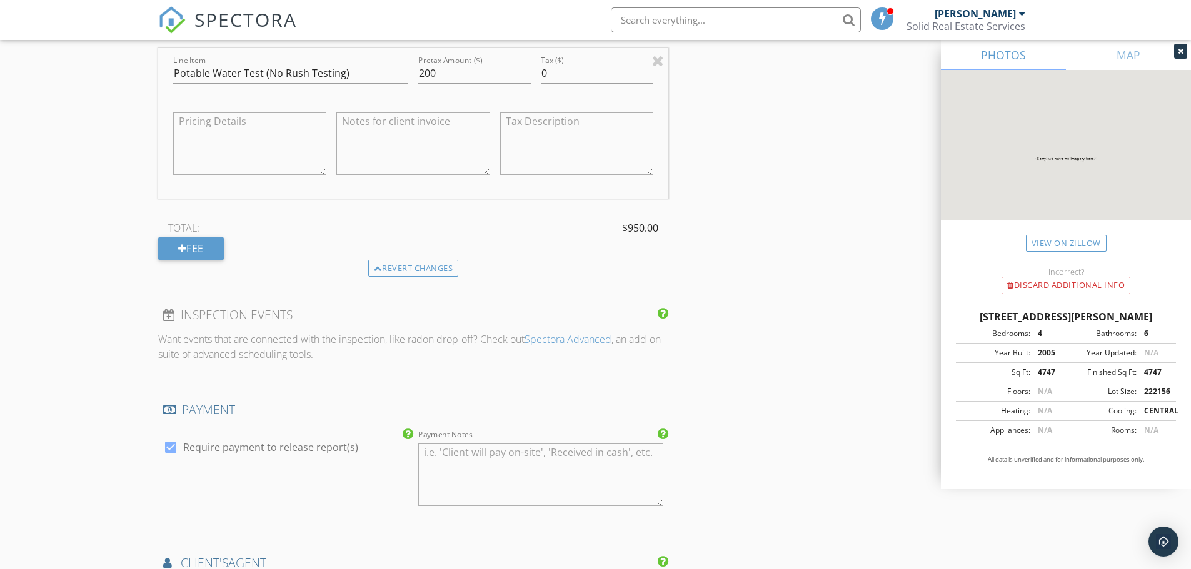
click at [169, 449] on div at bounding box center [170, 447] width 21 height 21
checkbox input "false"
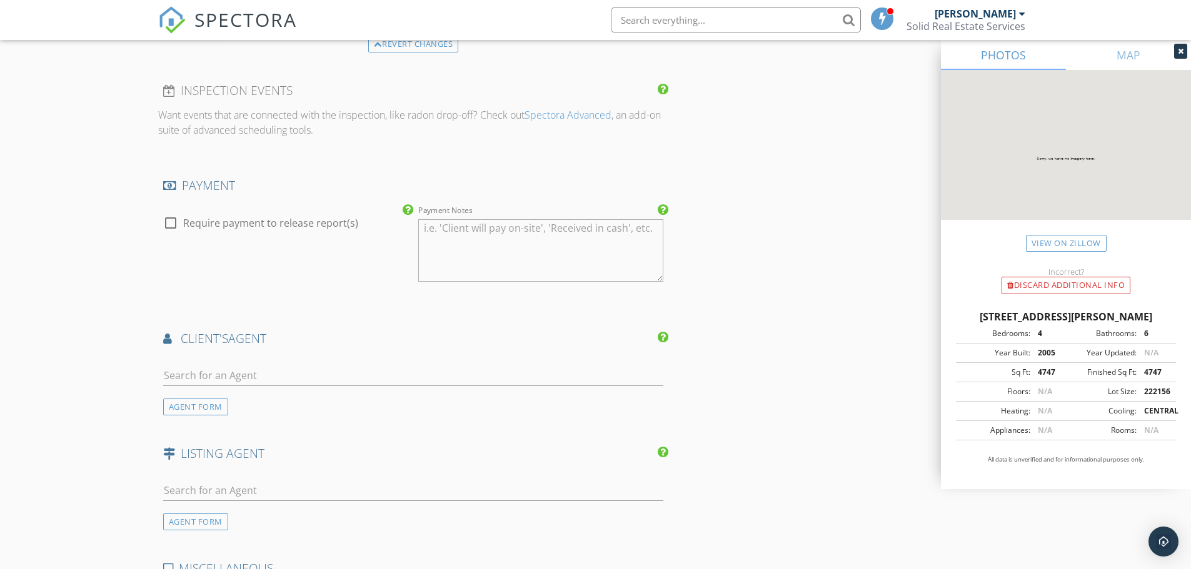
scroll to position [1562, 0]
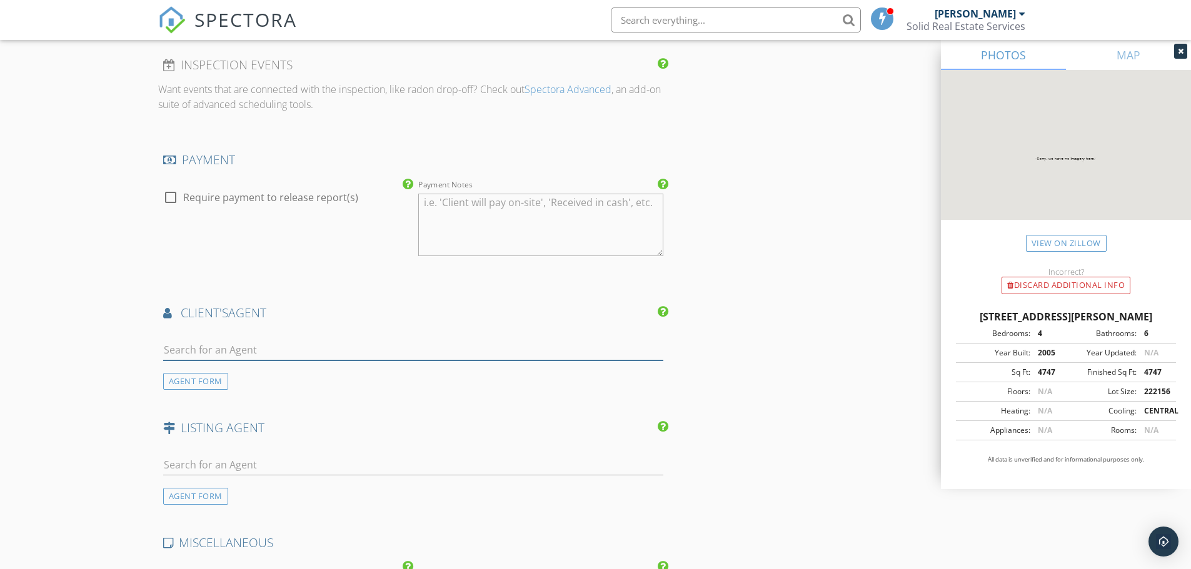
click at [317, 349] on input "text" at bounding box center [413, 350] width 501 height 21
type input "val"
click at [295, 377] on li "Valarie Hruza Amherst Madison" at bounding box center [413, 378] width 499 height 35
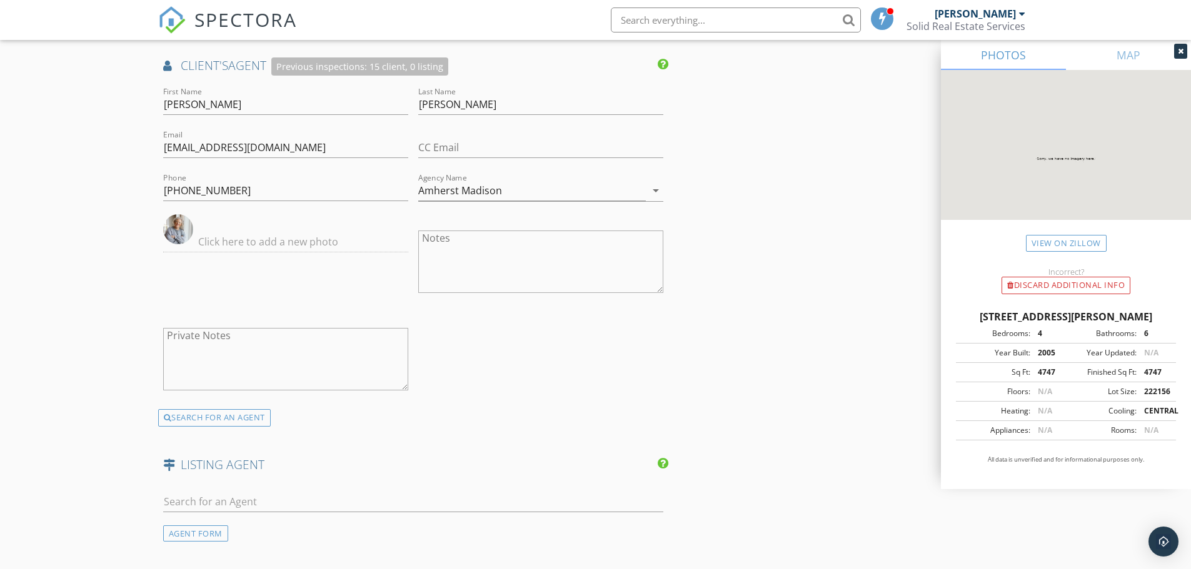
scroll to position [1812, 0]
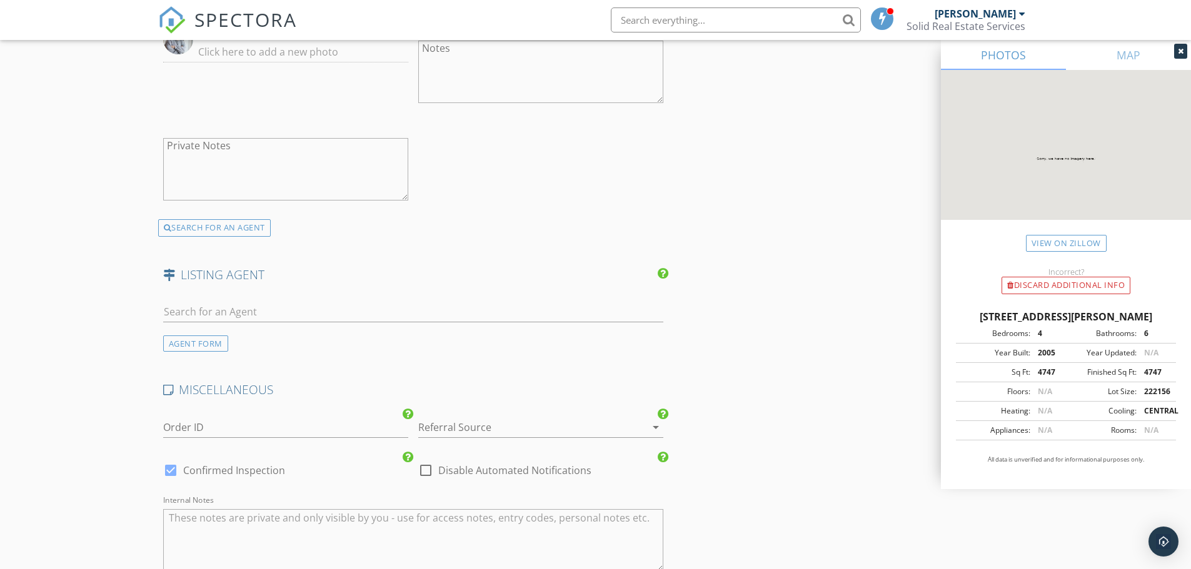
scroll to position [2125, 0]
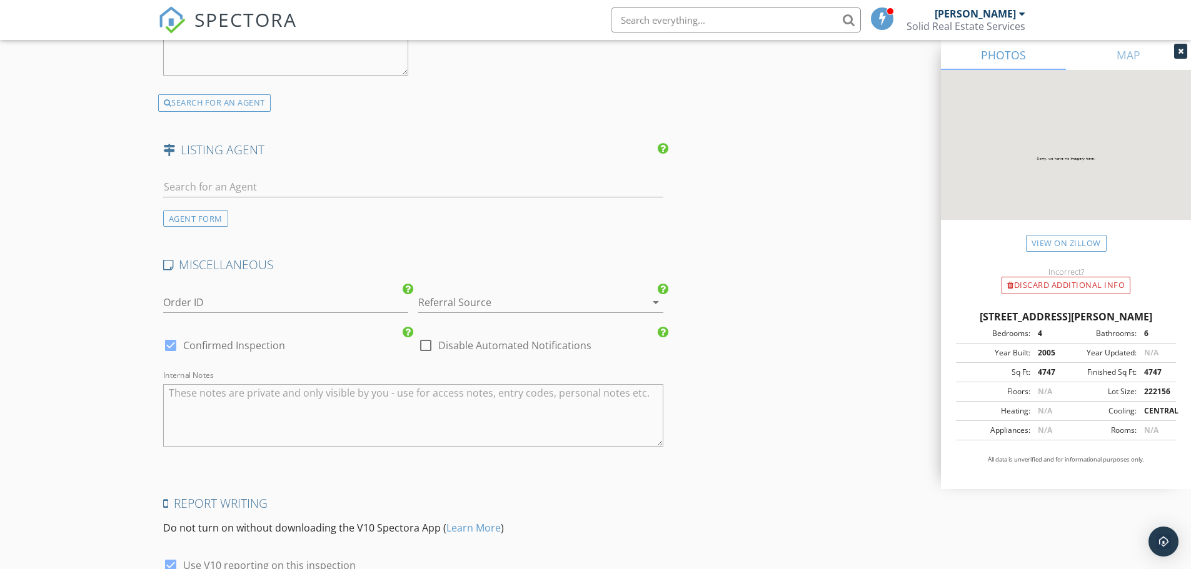
click at [601, 299] on div at bounding box center [523, 302] width 210 height 20
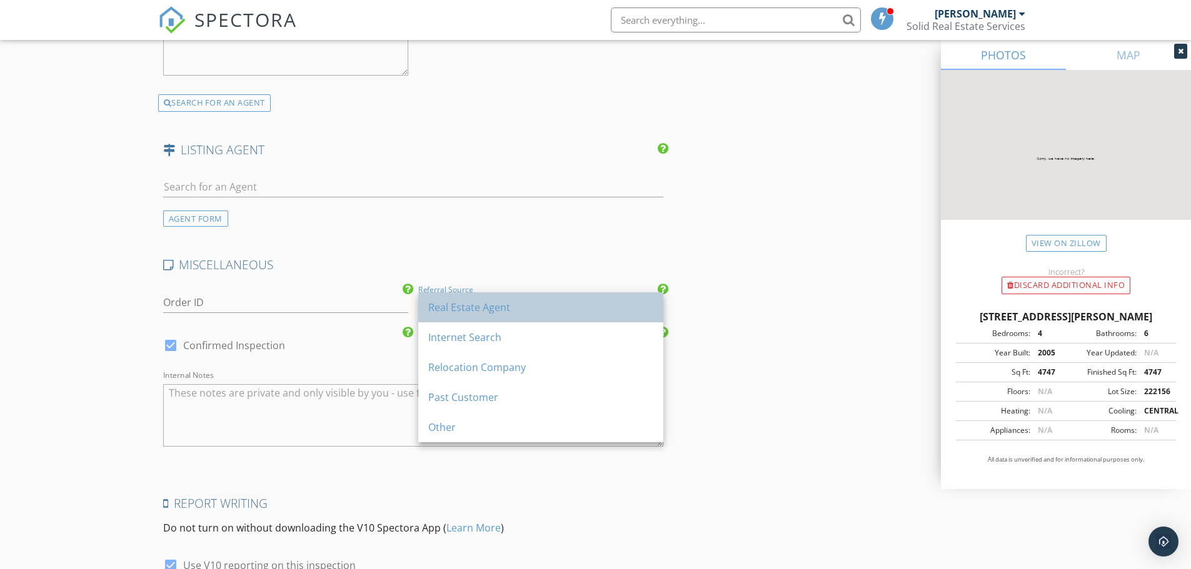
click at [583, 302] on div "Real Estate Agent" at bounding box center [540, 307] width 225 height 15
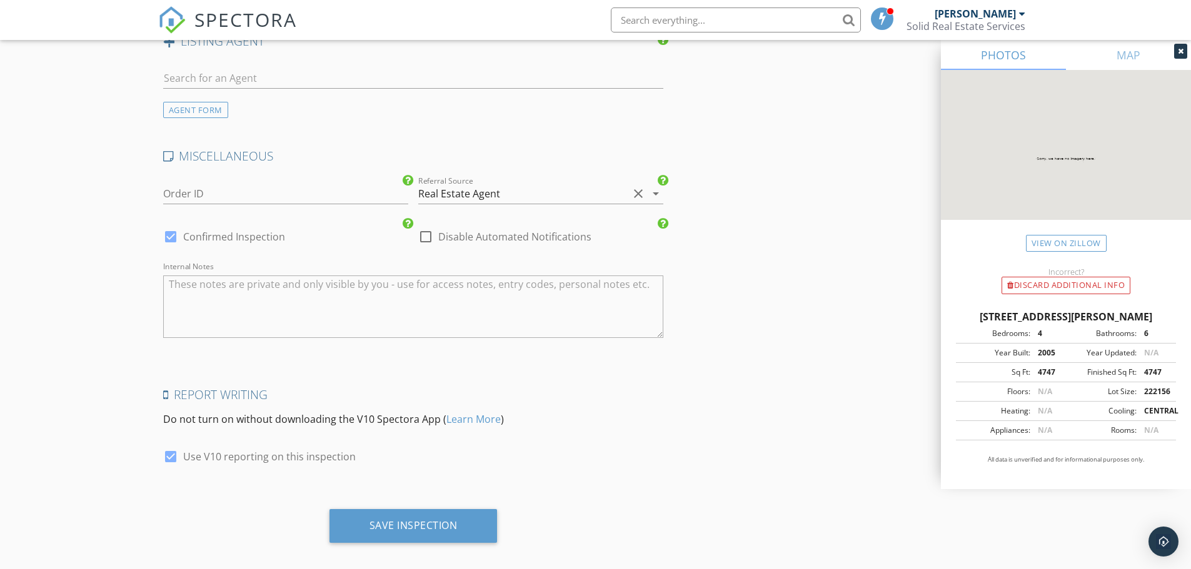
scroll to position [2247, 0]
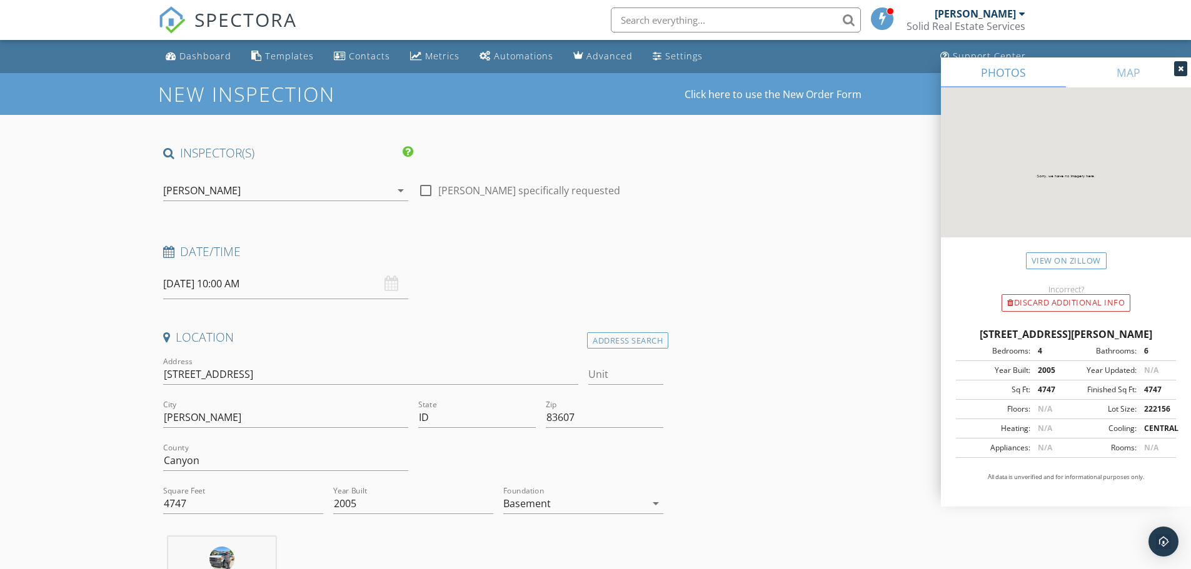
scroll to position [62, 0]
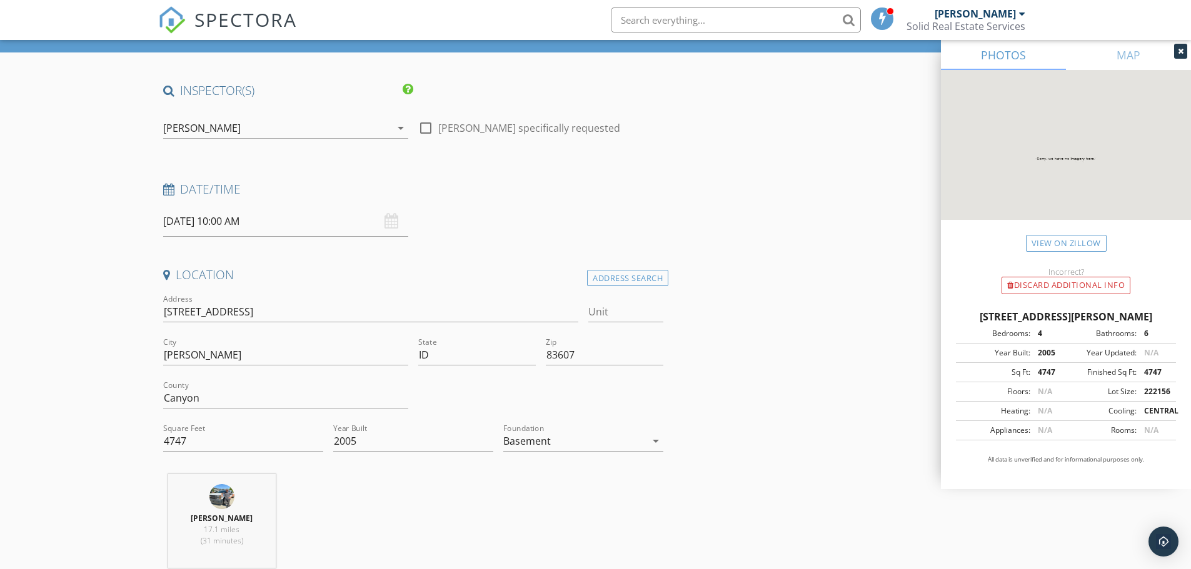
click at [474, 198] on div "Date/Time" at bounding box center [413, 193] width 511 height 25
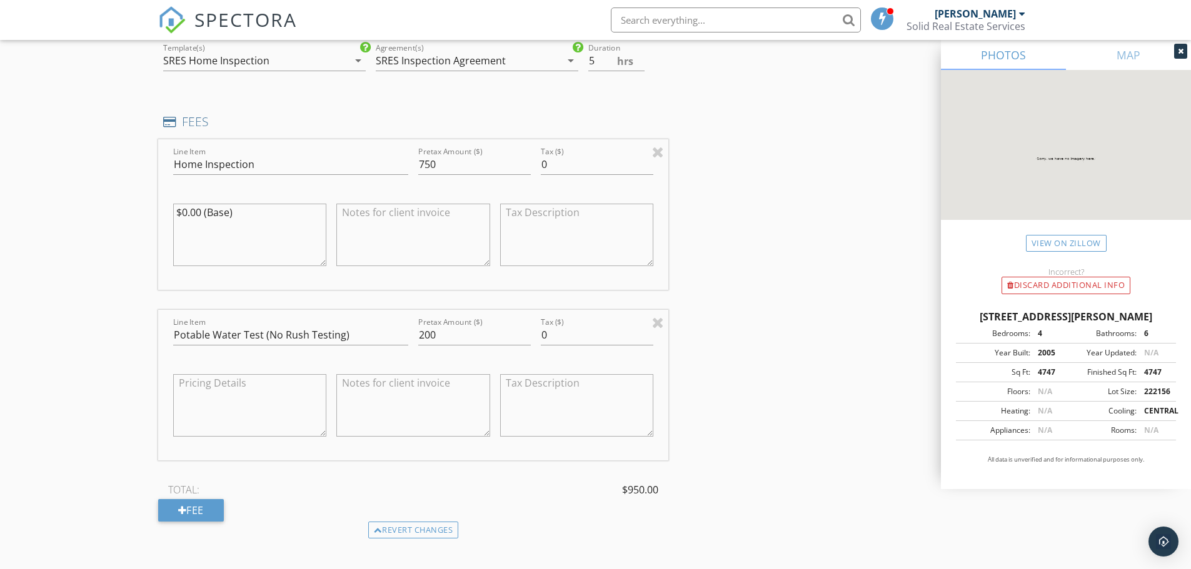
scroll to position [1062, 0]
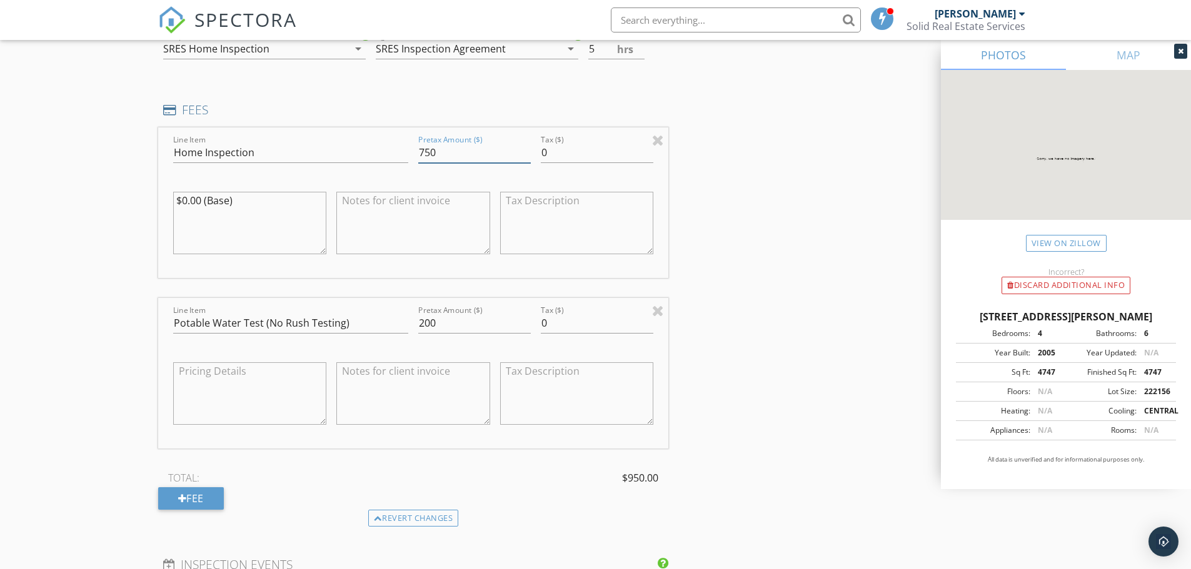
drag, startPoint x: 441, startPoint y: 154, endPoint x: 411, endPoint y: 161, distance: 31.3
click at [412, 161] on div "Line Item Home Inspection Pretax Amount ($) 750 Tax ($) 0 $0.00 (Base)" at bounding box center [413, 202] width 511 height 151
type input "700"
click at [352, 221] on textarea at bounding box center [413, 223] width 154 height 62
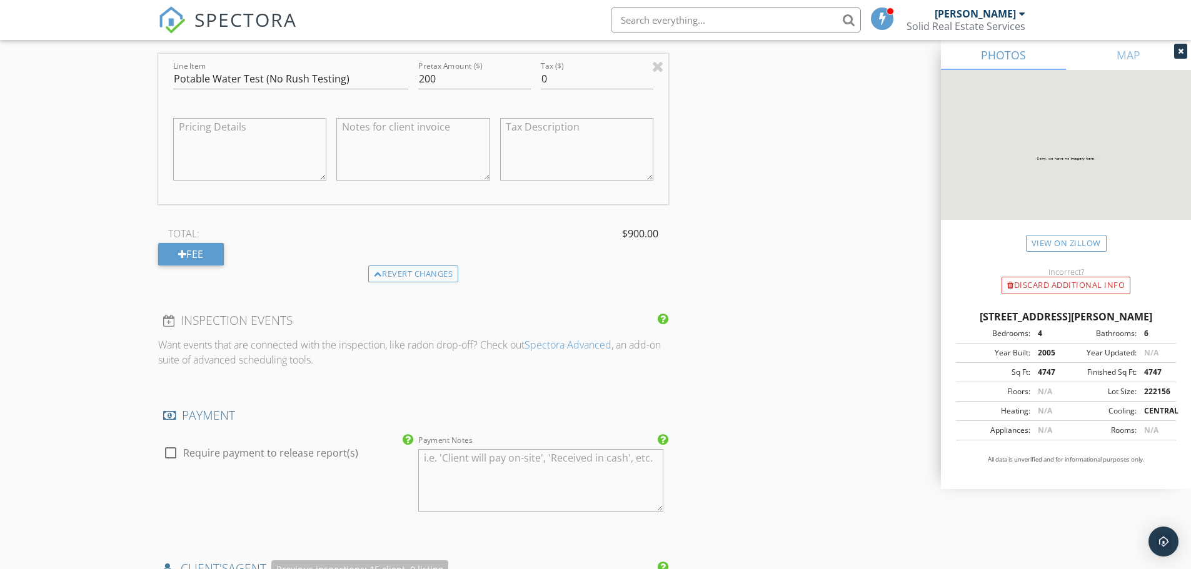
scroll to position [1312, 0]
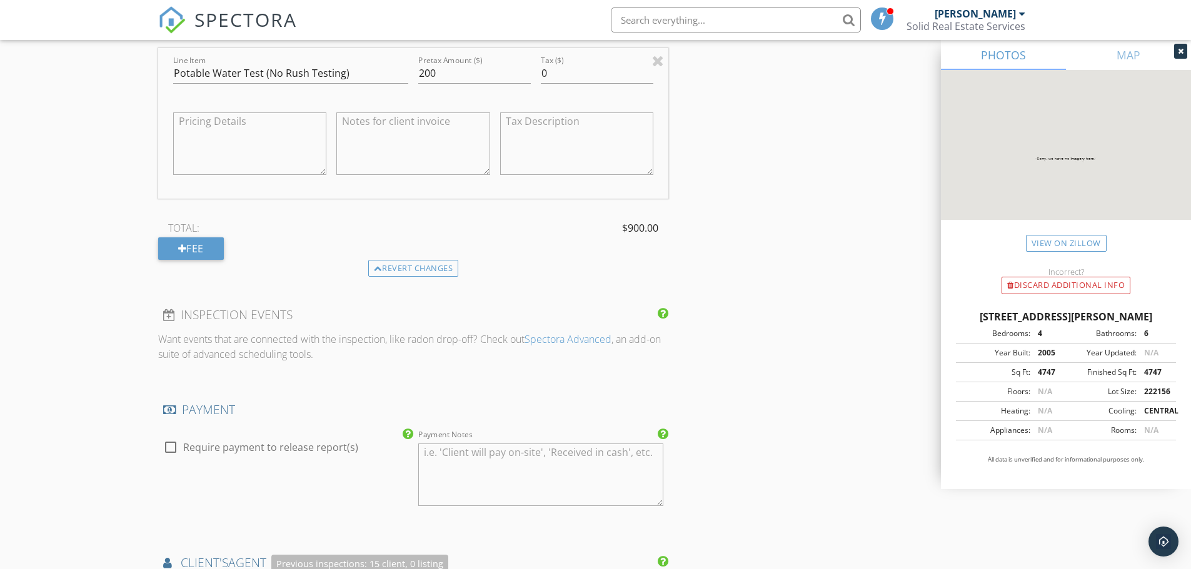
click at [804, 221] on div "INSPECTOR(S) check_box Eric Snyder PRIMARY Eric Snyder arrow_drop_down check_bo…" at bounding box center [595, 153] width 875 height 2640
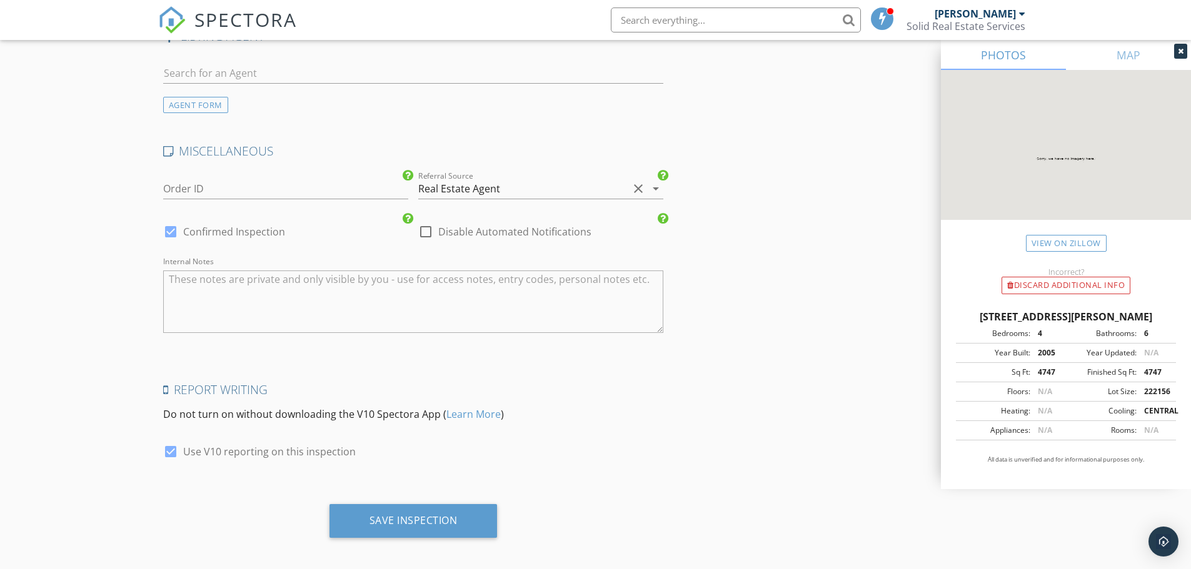
scroll to position [2247, 0]
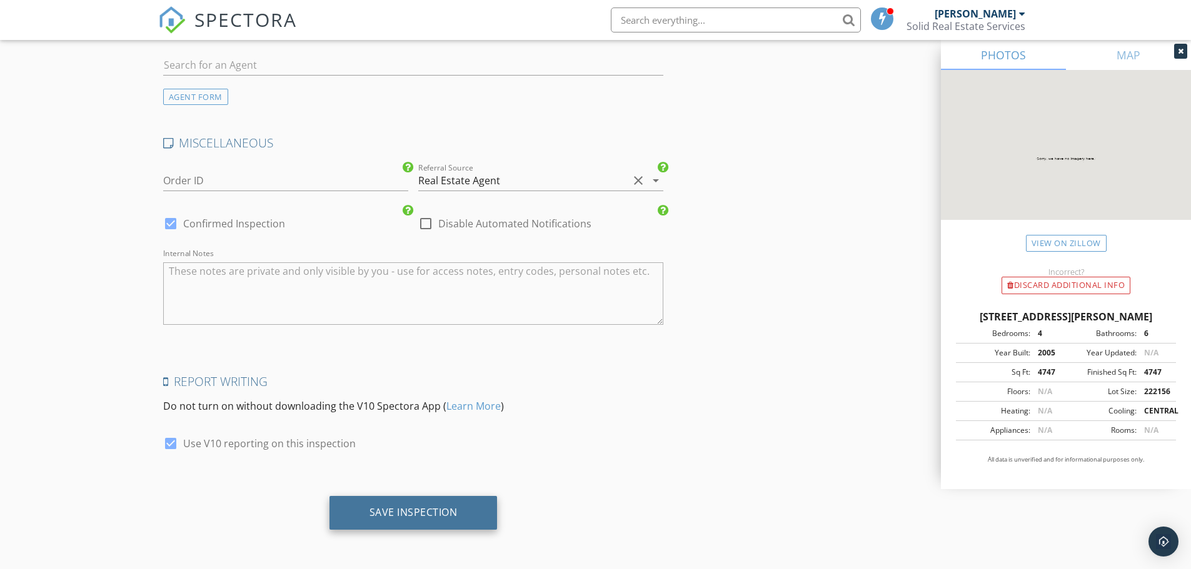
click at [432, 512] on div "Save Inspection" at bounding box center [413, 512] width 88 height 12
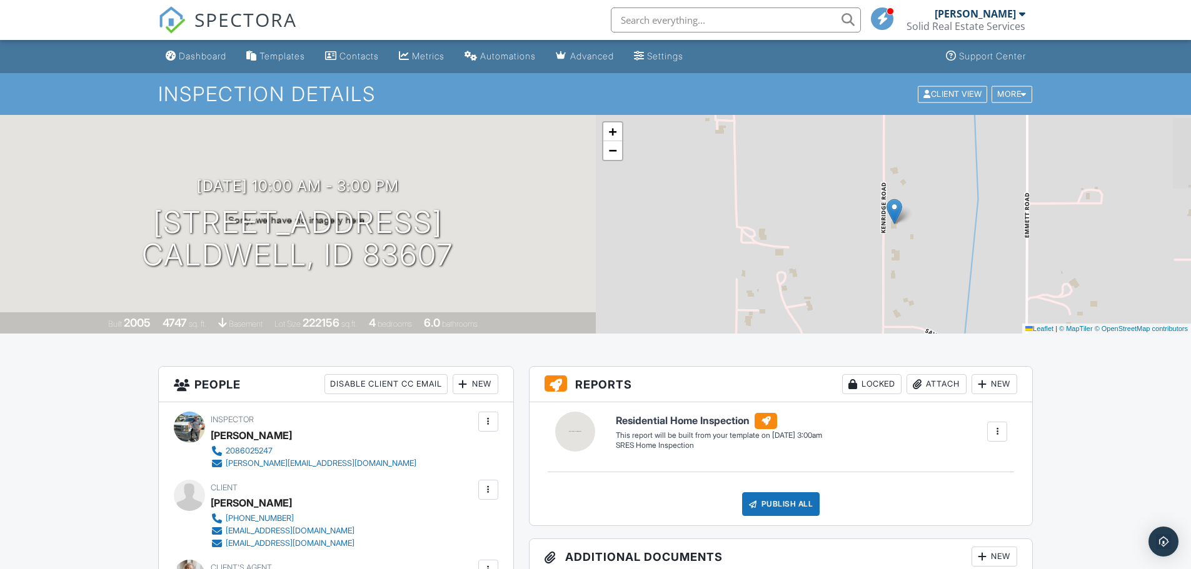
click at [230, 14] on span "SPECTORA" at bounding box center [245, 19] width 102 height 26
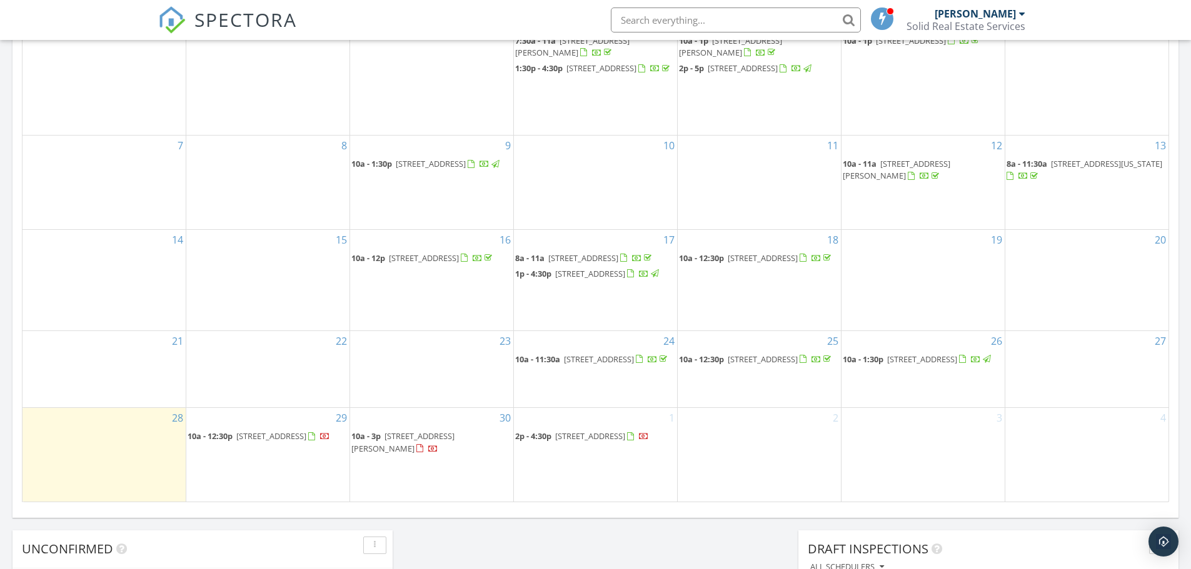
scroll to position [687, 0]
